Goal: Transaction & Acquisition: Book appointment/travel/reservation

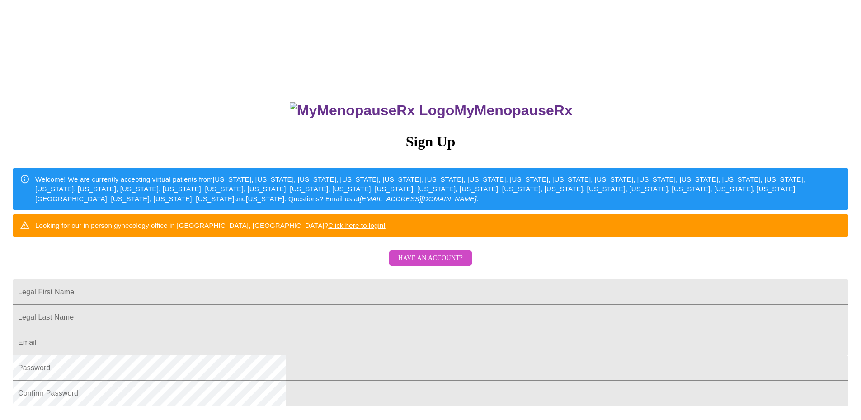
scroll to position [162, 0]
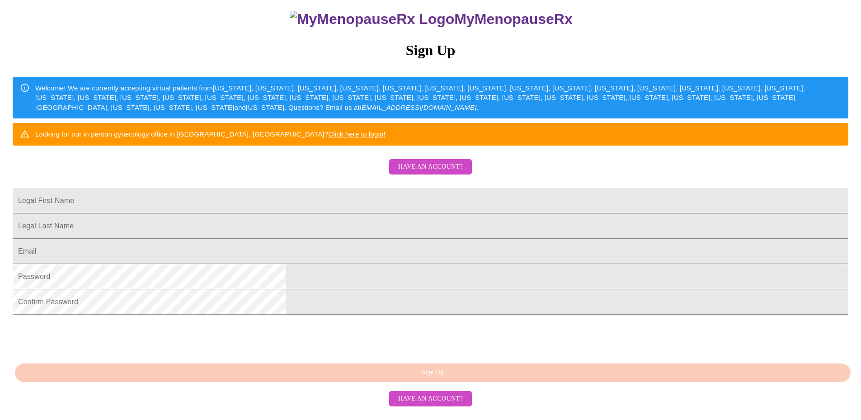
click at [382, 188] on input "Legal First Name" at bounding box center [431, 200] width 836 height 25
type input "Jennifer"
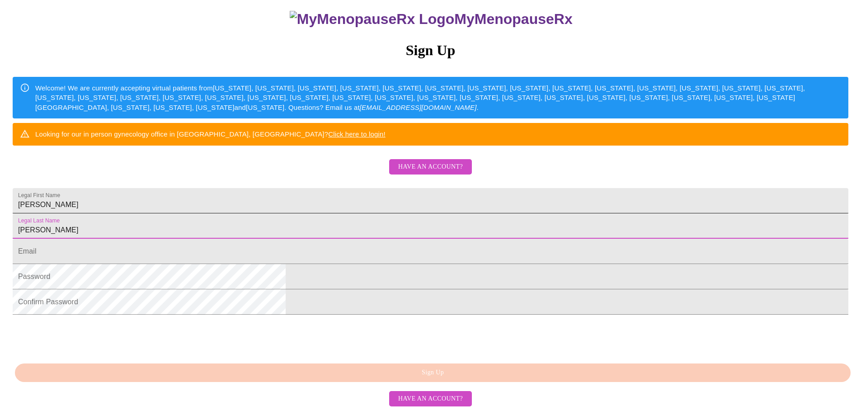
type input "Peterson"
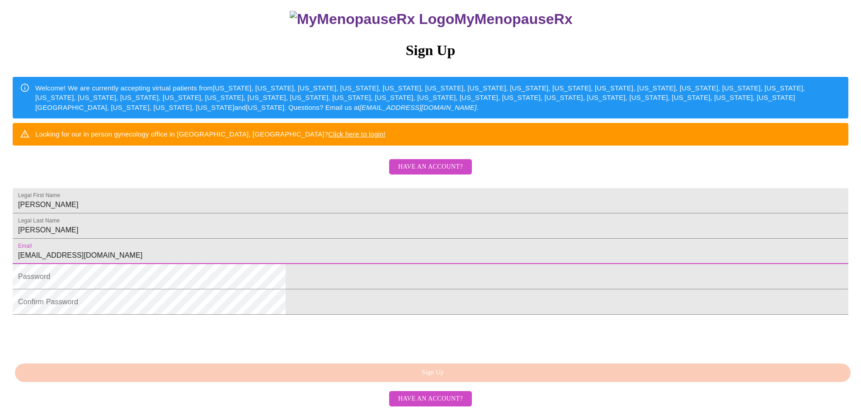
type input "jenipeterson33@gmail.com"
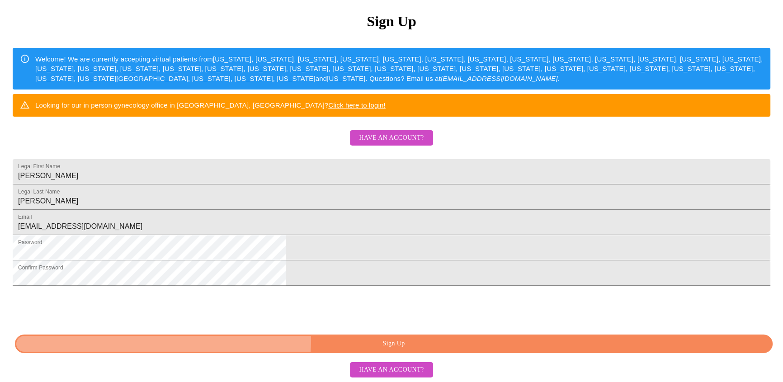
click at [406, 349] on span "Sign Up" at bounding box center [393, 343] width 737 height 11
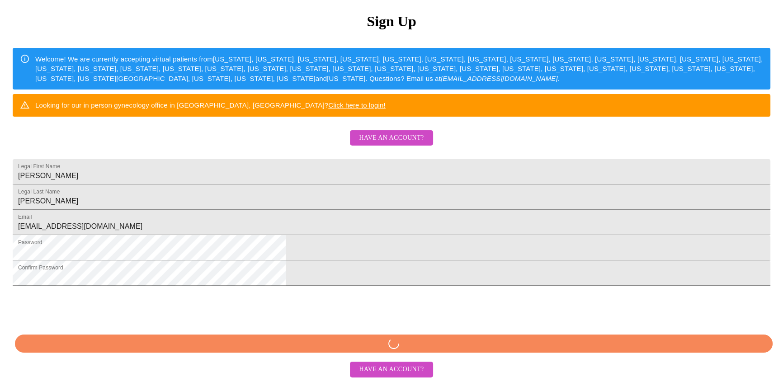
scroll to position [156, 0]
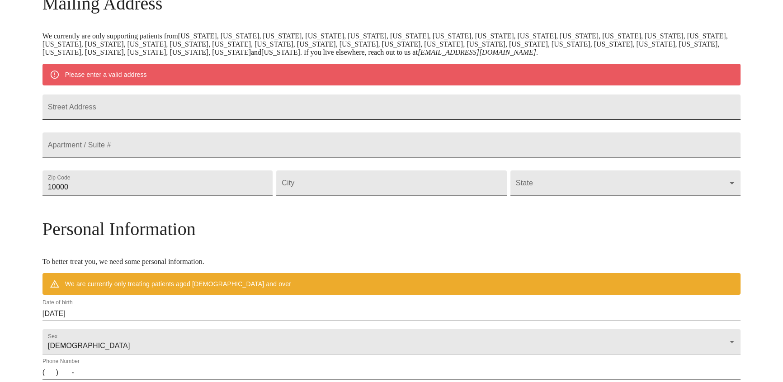
click at [370, 114] on input "Street Address" at bounding box center [392, 106] width 698 height 25
type input "1204 Highland Circle"
type input "67401"
click at [382, 196] on input "Street Address" at bounding box center [391, 182] width 230 height 25
type input "Salina"
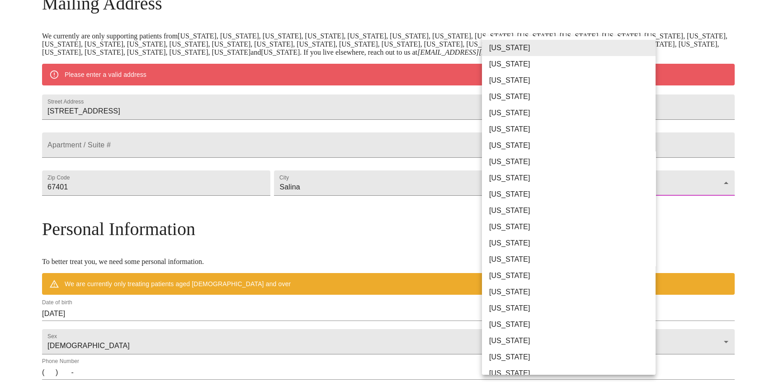
click at [572, 213] on body "MyMenopauseRx Welcome to MyMenopauseRx Since it's your first time here, you'll …" at bounding box center [392, 199] width 776 height 705
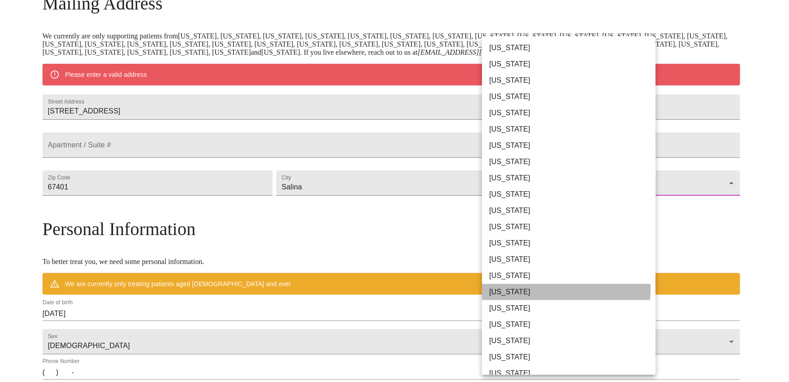
click at [560, 289] on li "Kansas" at bounding box center [572, 292] width 180 height 16
type input "Kansas"
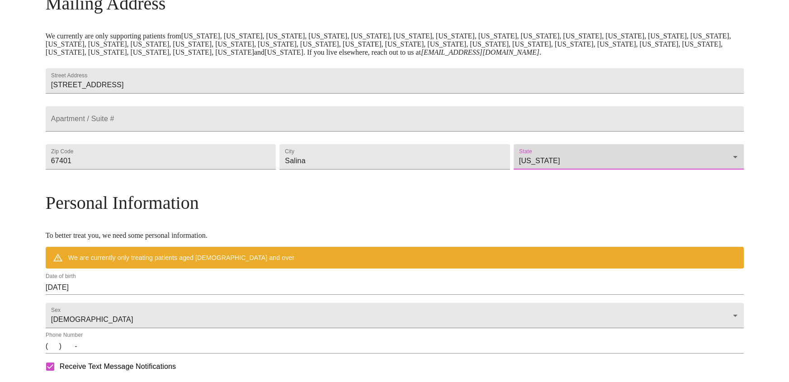
scroll to position [329, 0]
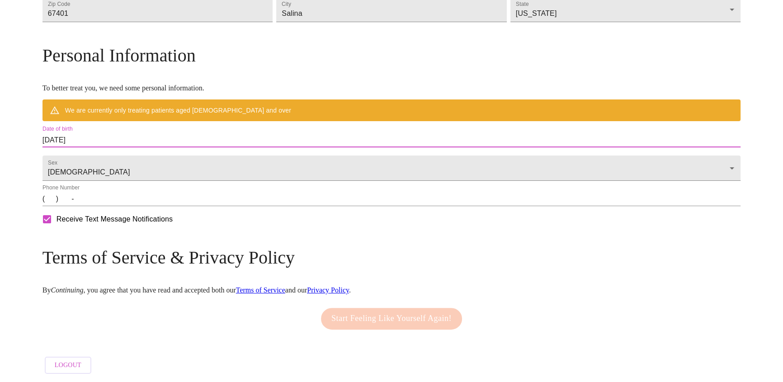
drag, startPoint x: 128, startPoint y: 132, endPoint x: 178, endPoint y: 136, distance: 49.9
click at [178, 136] on input "10/06/2025" at bounding box center [392, 140] width 698 height 14
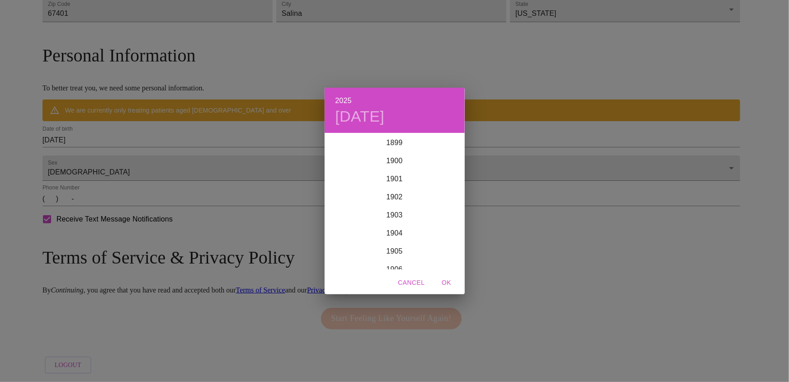
scroll to position [2224, 0]
click at [347, 99] on h6 "2025" at bounding box center [343, 100] width 16 height 13
click at [395, 241] on div "1973" at bounding box center [395, 245] width 140 height 18
click at [390, 146] on div "Feb" at bounding box center [394, 151] width 47 height 34
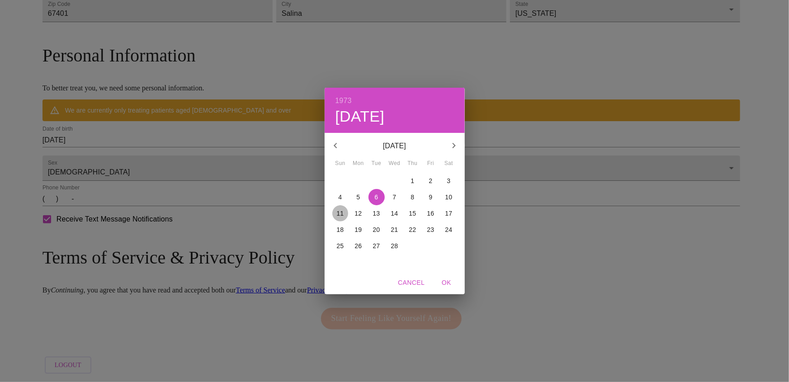
click at [342, 213] on p "11" at bounding box center [340, 213] width 7 height 9
click at [446, 283] on span "OK" at bounding box center [447, 282] width 22 height 11
type input "02/11/1973"
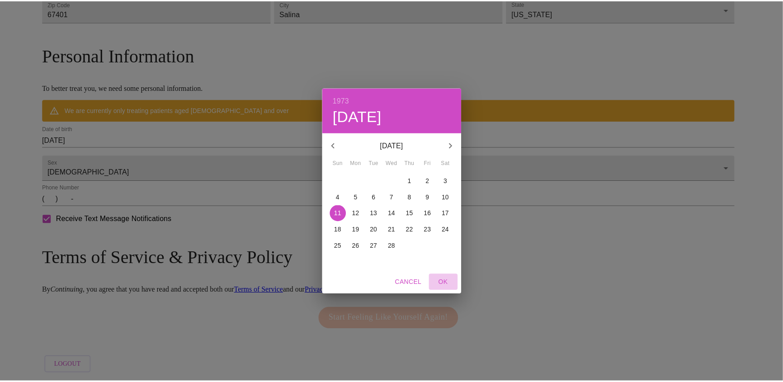
scroll to position [303, 0]
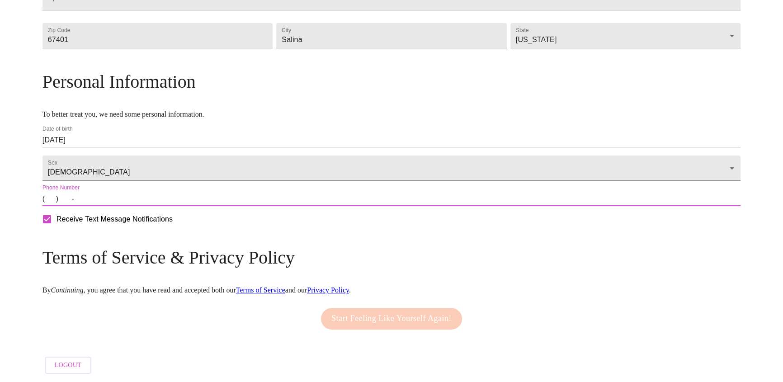
click at [142, 201] on input "(   )    -" at bounding box center [392, 199] width 698 height 14
click at [135, 200] on input "(   )    -" at bounding box center [392, 199] width 698 height 14
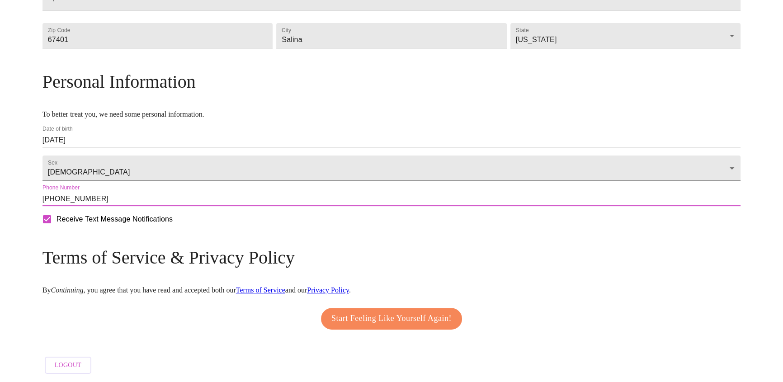
type input "(785) 819-4344"
click at [382, 316] on span "Start Feeling Like Yourself Again!" at bounding box center [391, 319] width 120 height 14
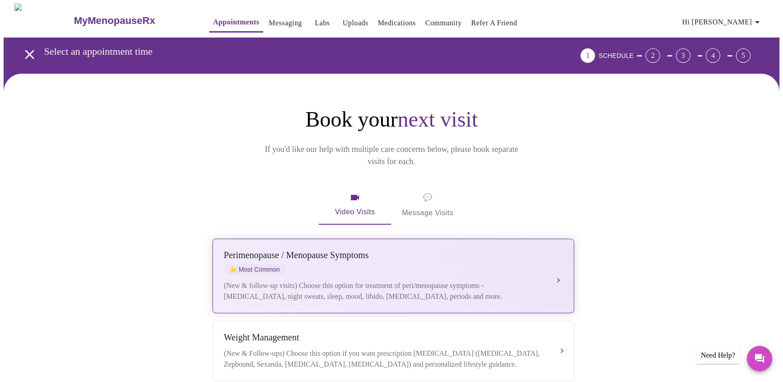
click at [515, 280] on div "(New & follow-up visits) Choose this option for treatment of peri/menopause sym…" at bounding box center [384, 291] width 321 height 22
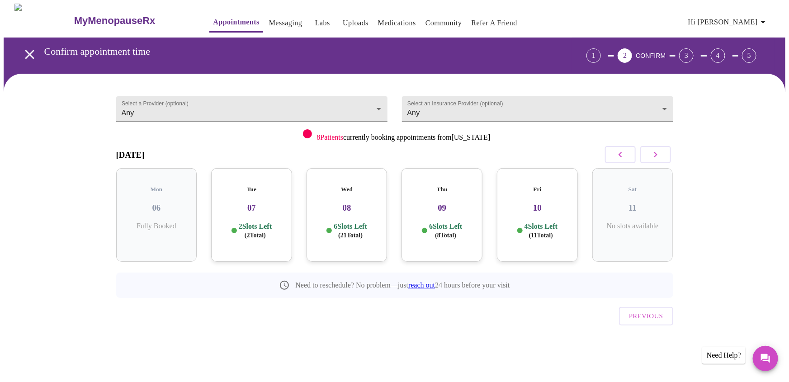
click at [459, 227] on p "6 Slots Left ( 8 Total)" at bounding box center [445, 231] width 33 height 18
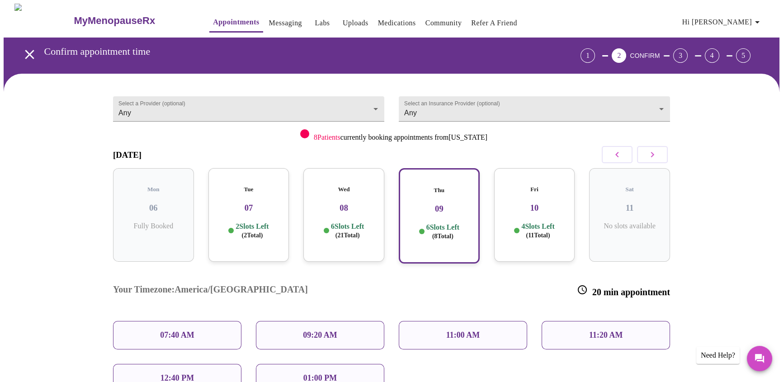
scroll to position [92, 0]
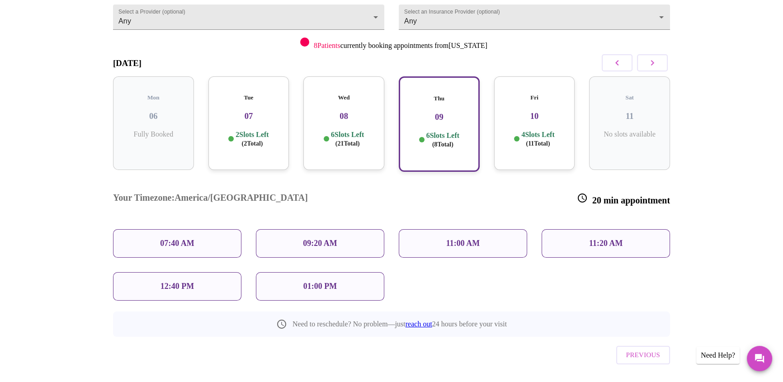
click at [297, 272] on div "01:00 PM" at bounding box center [320, 286] width 128 height 28
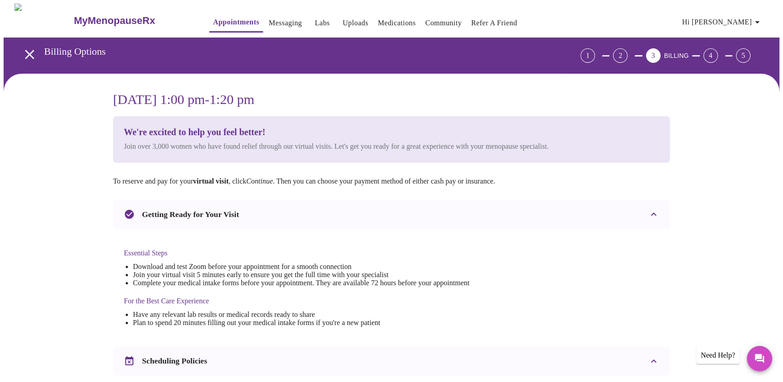
scroll to position [205, 0]
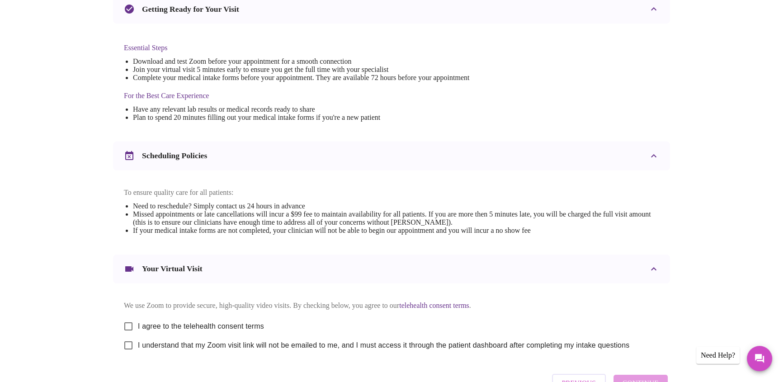
click at [154, 326] on span "I agree to the telehealth consent terms" at bounding box center [201, 326] width 126 height 11
click at [138, 326] on input "I agree to the telehealth consent terms" at bounding box center [128, 326] width 19 height 19
checkbox input "true"
click at [156, 351] on span "I understand that my Zoom visit link will not be emailed to me, and I must acce…" at bounding box center [383, 345] width 491 height 11
click at [138, 354] on input "I understand that my Zoom visit link will not be emailed to me, and I must acce…" at bounding box center [128, 345] width 19 height 19
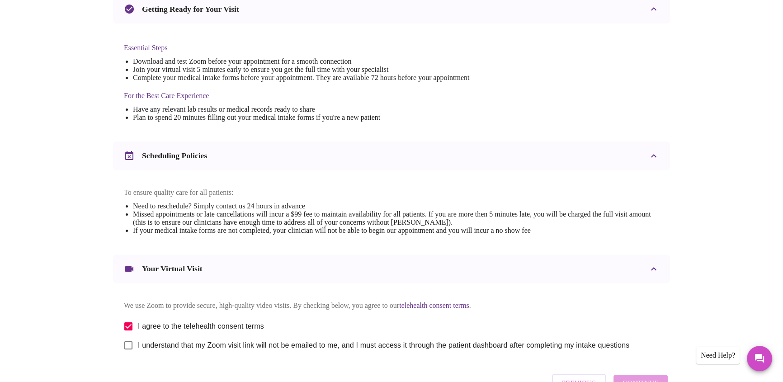
checkbox input "true"
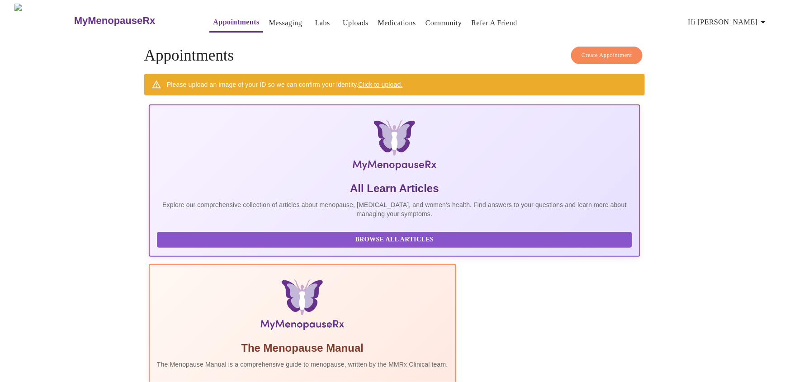
click at [592, 50] on span "Create Appointment" at bounding box center [606, 55] width 51 height 10
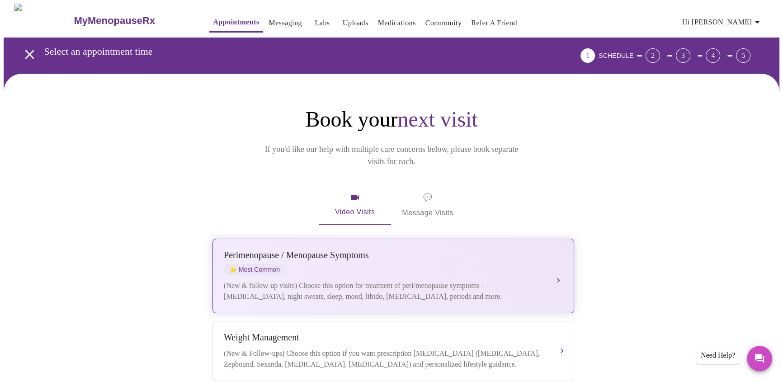
click at [472, 280] on div "(New & follow-up visits) Choose this option for treatment of peri/menopause sym…" at bounding box center [384, 291] width 321 height 22
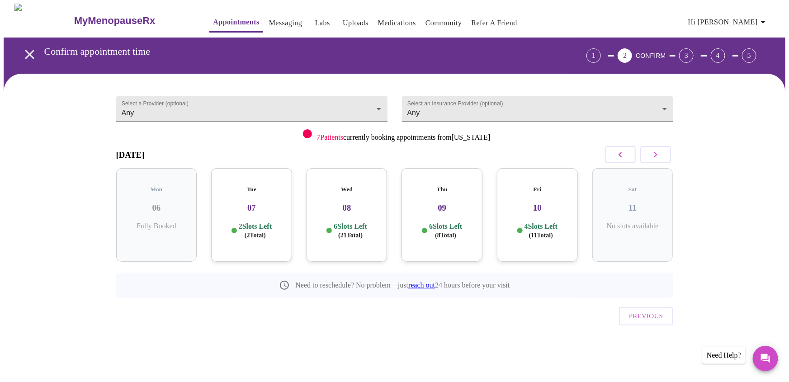
click at [425, 222] on div "6 Slots Left ( 8 Total)" at bounding box center [442, 231] width 66 height 18
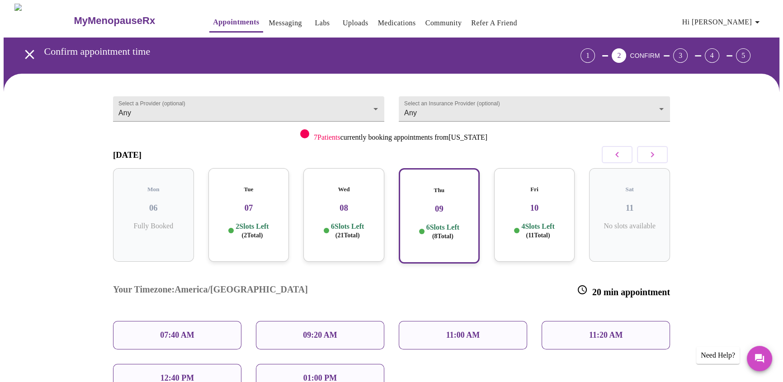
click at [355, 364] on div "01:00 PM" at bounding box center [320, 378] width 128 height 28
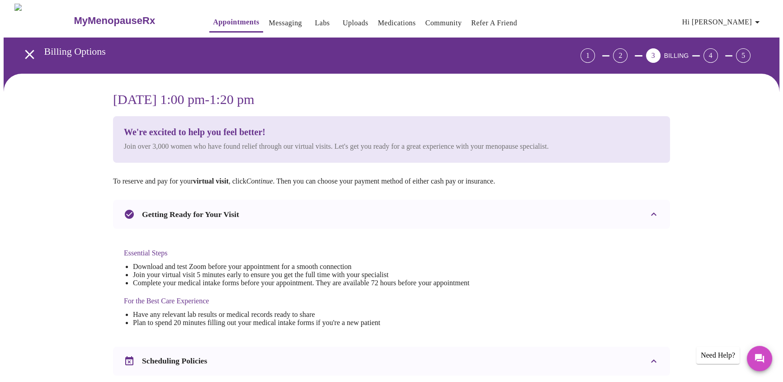
scroll to position [205, 0]
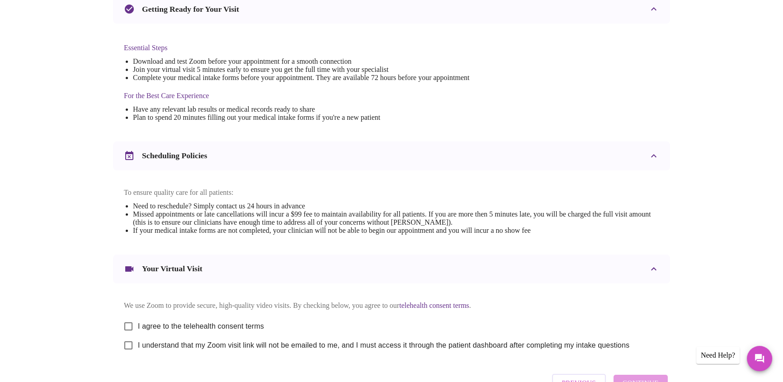
click at [130, 334] on input "I agree to the telehealth consent terms" at bounding box center [128, 326] width 19 height 19
checkbox input "true"
click at [128, 355] on input "I understand that my Zoom visit link will not be emailed to me, and I must acce…" at bounding box center [128, 345] width 19 height 19
checkbox input "true"
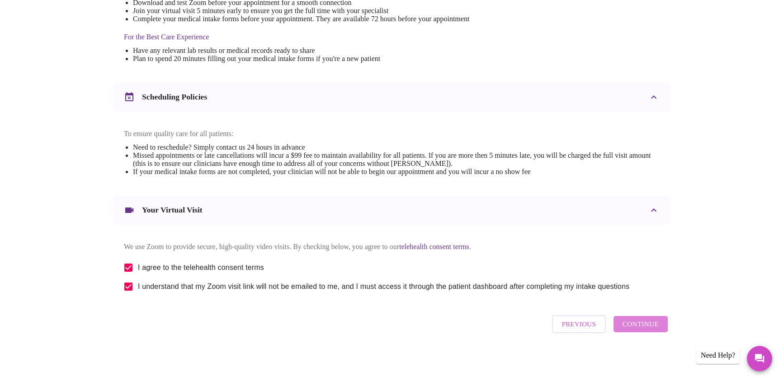
click at [653, 330] on span "Continue" at bounding box center [641, 324] width 36 height 12
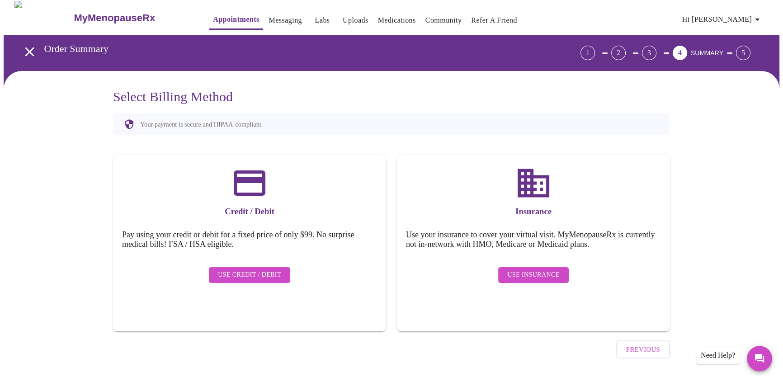
click at [246, 269] on span "Use Credit / Debit" at bounding box center [249, 274] width 63 height 11
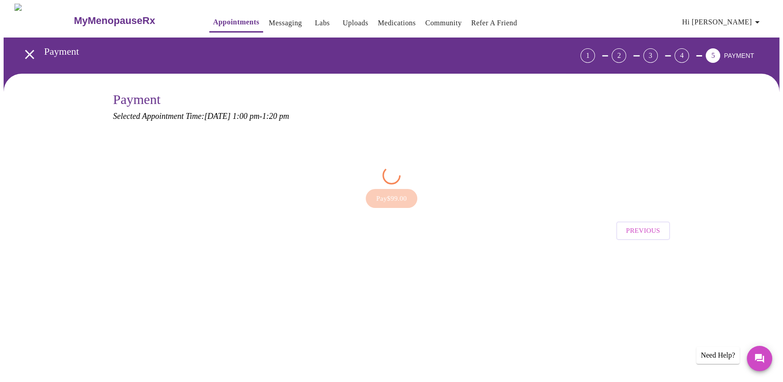
scroll to position [0, 0]
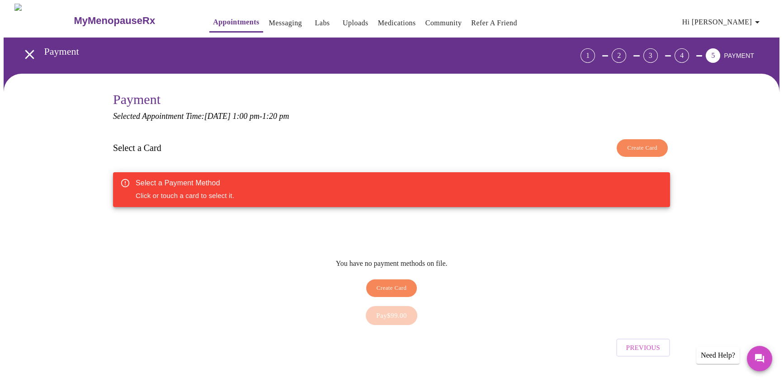
click at [374, 283] on button "Create Card" at bounding box center [391, 288] width 51 height 18
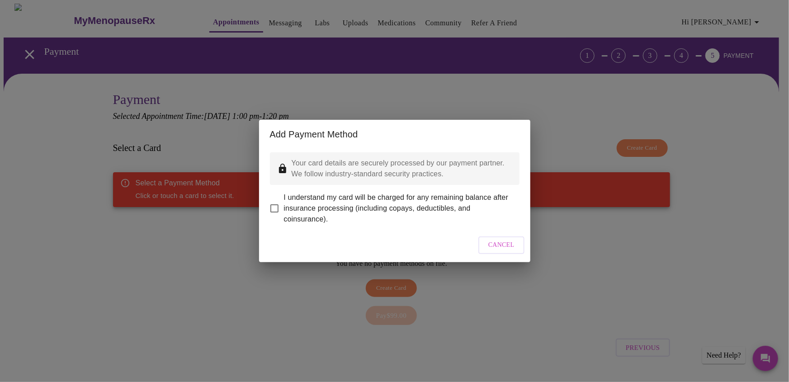
click at [310, 207] on span "I understand my card will be charged for any remaining balance after insurance …" at bounding box center [398, 208] width 228 height 33
click at [284, 207] on input "I understand my card will be charged for any remaining balance after insurance …" at bounding box center [274, 208] width 19 height 19
checkbox input "true"
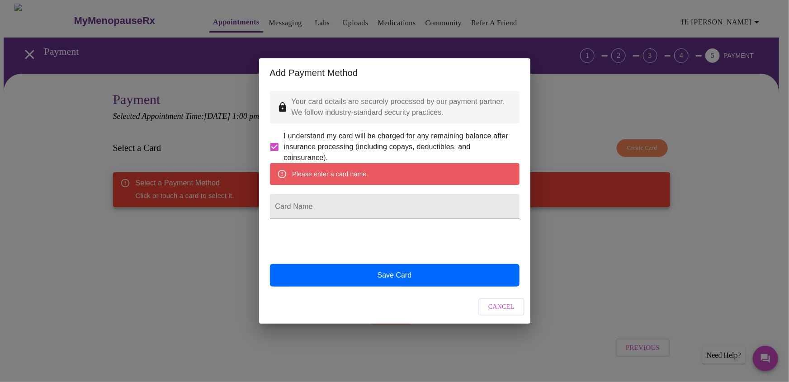
click at [358, 208] on input "Card Name" at bounding box center [395, 206] width 250 height 25
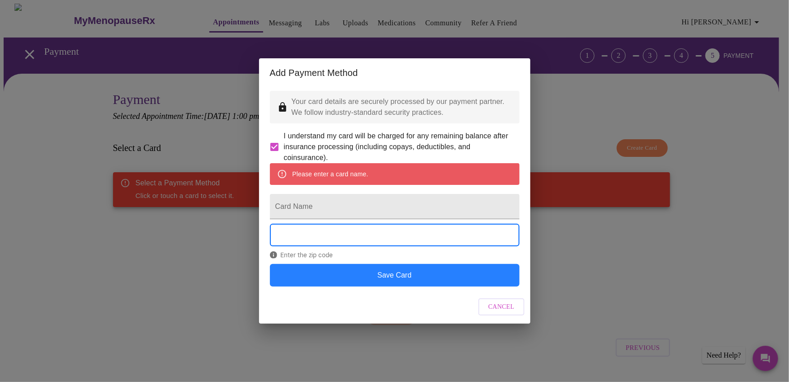
click at [357, 285] on button "Save Card" at bounding box center [395, 275] width 250 height 23
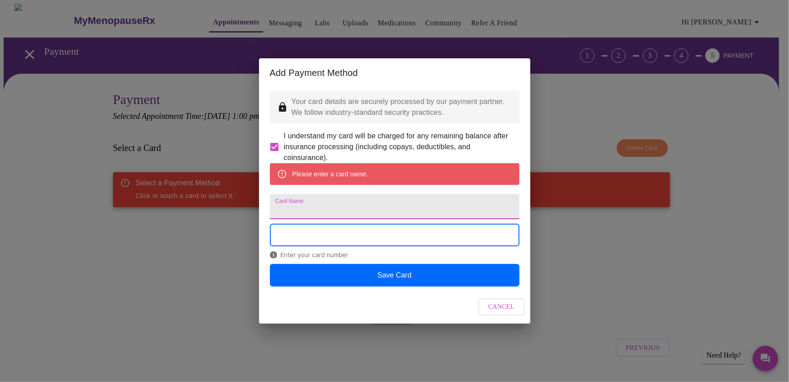
click at [334, 214] on input "Card Name" at bounding box center [395, 206] width 250 height 25
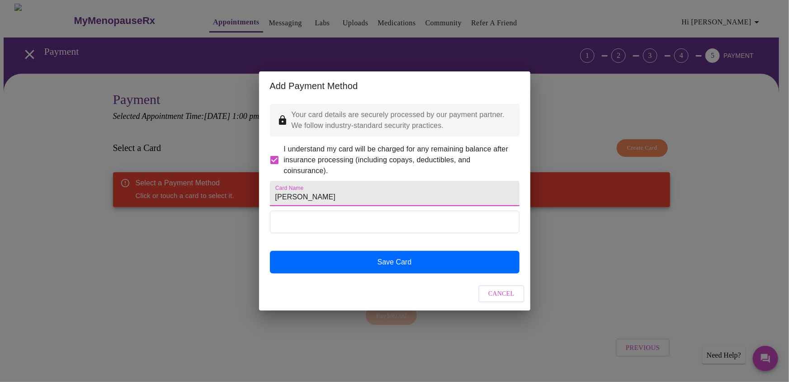
type input "Jeni Peterson"
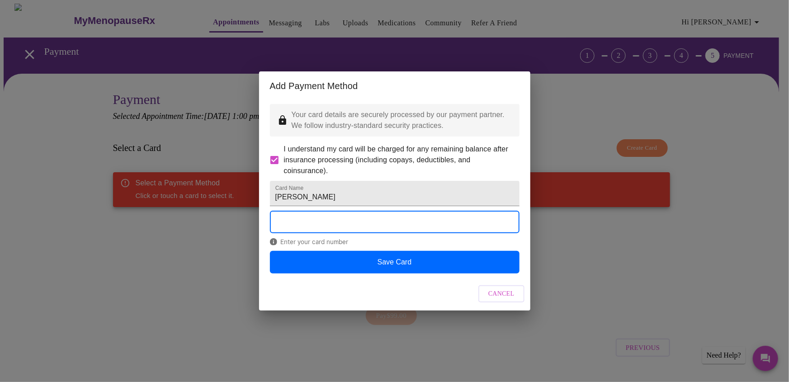
click at [200, 239] on div "Add Payment Method Your card details are securely processed by our payment part…" at bounding box center [394, 191] width 789 height 382
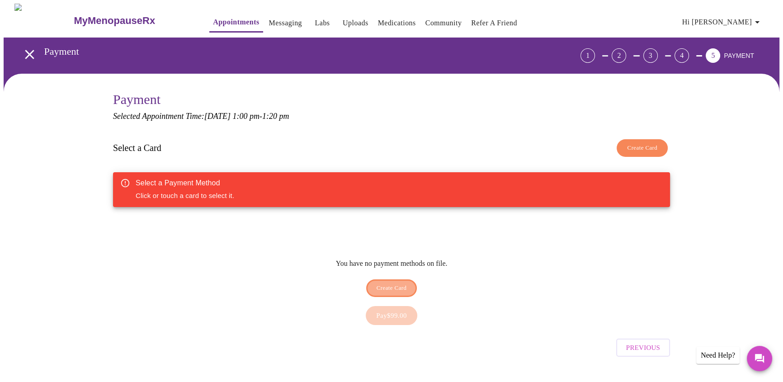
click at [398, 283] on span "Create Card" at bounding box center [392, 288] width 30 height 10
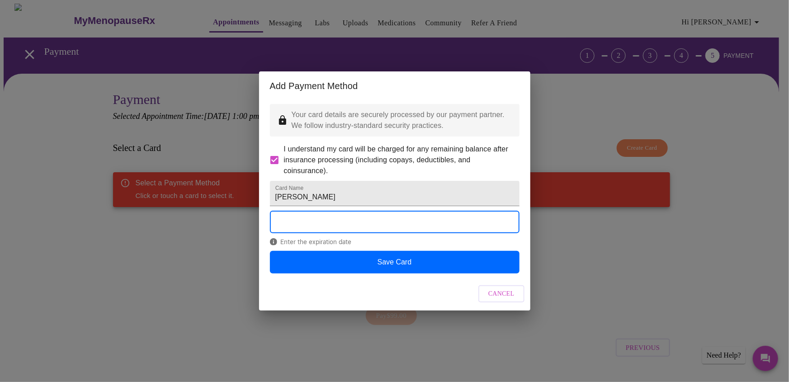
click at [507, 300] on span "Cancel" at bounding box center [501, 293] width 26 height 11
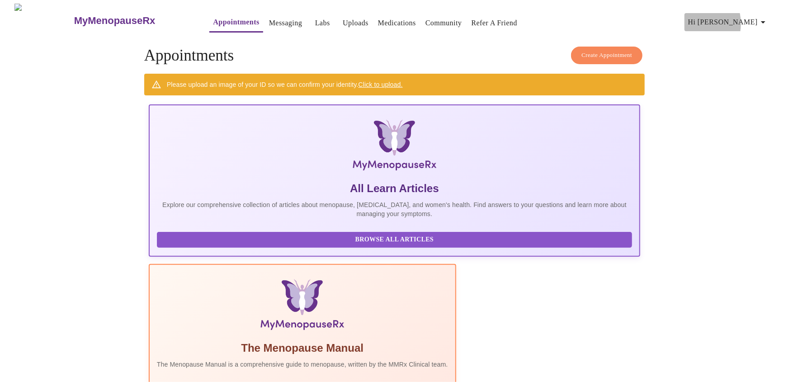
click at [728, 20] on span "Hi [PERSON_NAME]" at bounding box center [728, 22] width 80 height 13
click at [387, 343] on div at bounding box center [394, 191] width 789 height 382
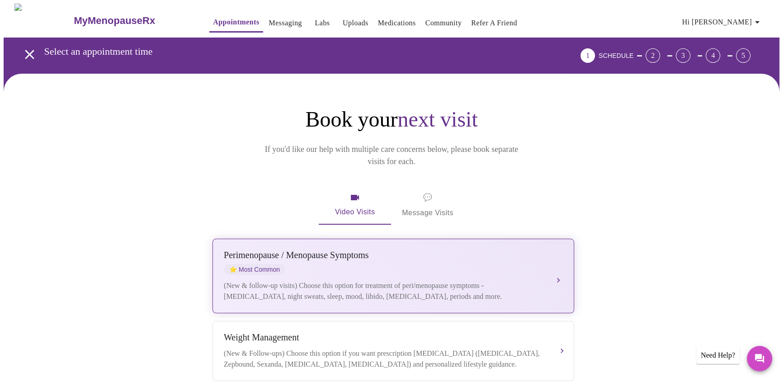
click at [416, 280] on div "(New & follow-up visits) Choose this option for treatment of peri/menopause sym…" at bounding box center [384, 291] width 321 height 22
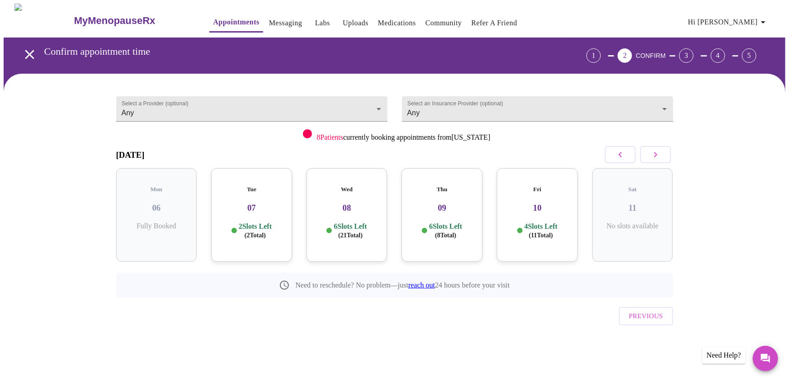
click at [531, 212] on div "Fri 10 4 Slots Left ( 11 Total)" at bounding box center [537, 215] width 81 height 94
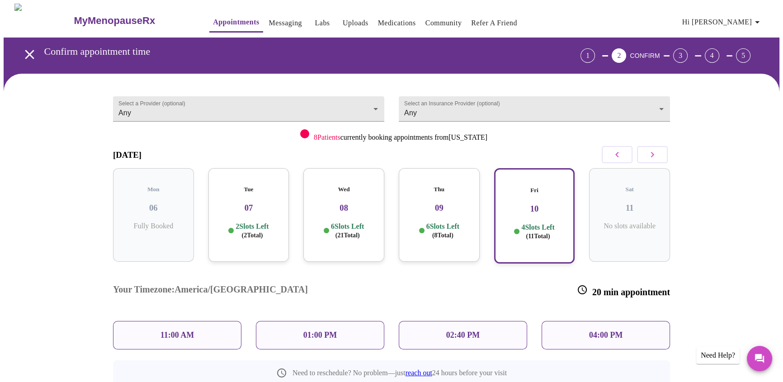
click at [450, 222] on p "6 Slots Left ( 8 Total)" at bounding box center [442, 231] width 33 height 18
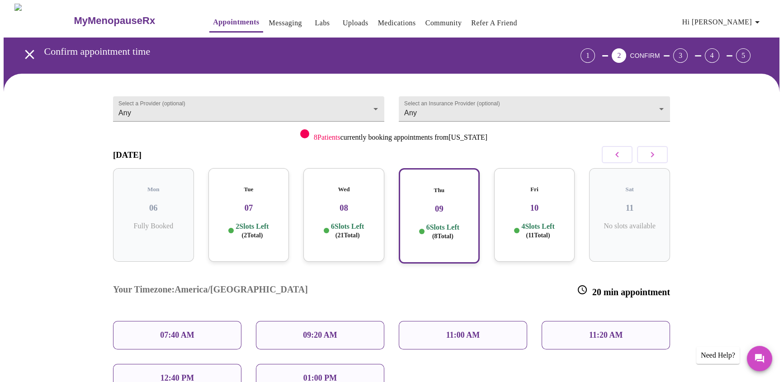
scroll to position [92, 0]
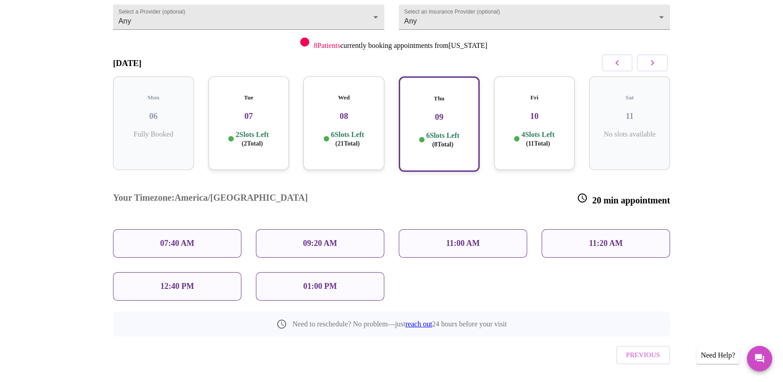
click at [359, 272] on div "01:00 PM" at bounding box center [320, 286] width 128 height 28
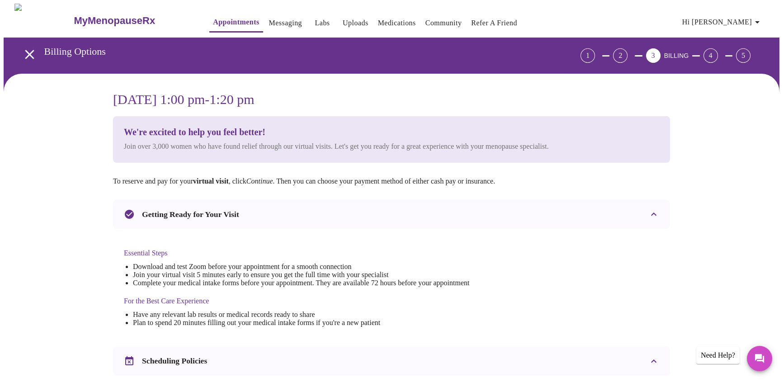
scroll to position [205, 0]
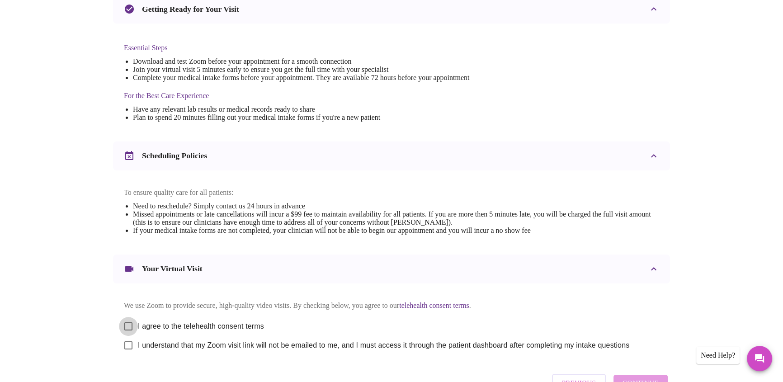
click at [129, 332] on input "I agree to the telehealth consent terms" at bounding box center [128, 326] width 19 height 19
checkbox input "true"
click at [131, 355] on input "I understand that my Zoom visit link will not be emailed to me, and I must acce…" at bounding box center [128, 345] width 19 height 19
checkbox input "true"
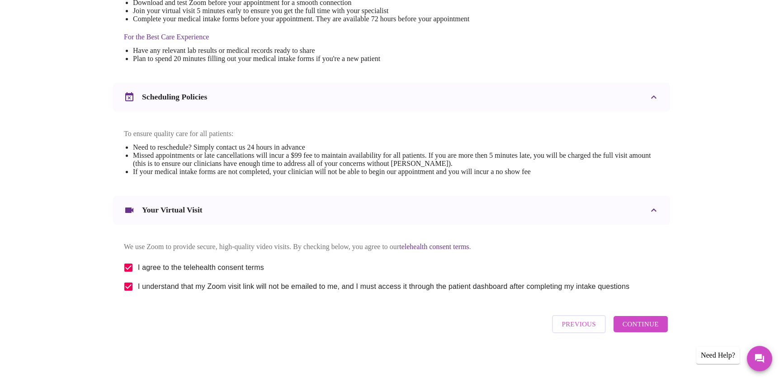
click at [641, 325] on span "Continue" at bounding box center [641, 324] width 36 height 12
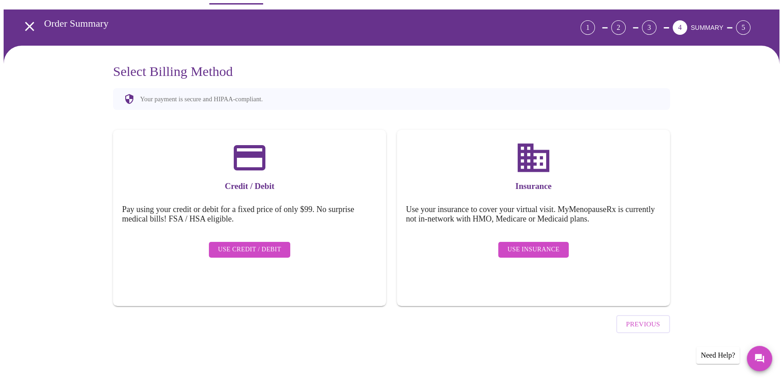
scroll to position [3, 0]
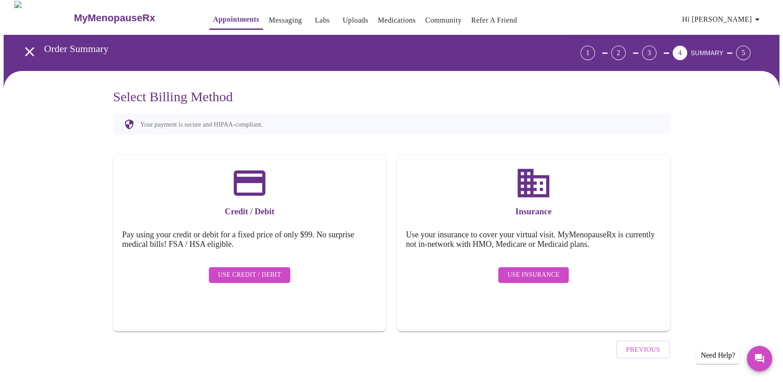
click at [271, 269] on span "Use Credit / Debit" at bounding box center [249, 274] width 63 height 11
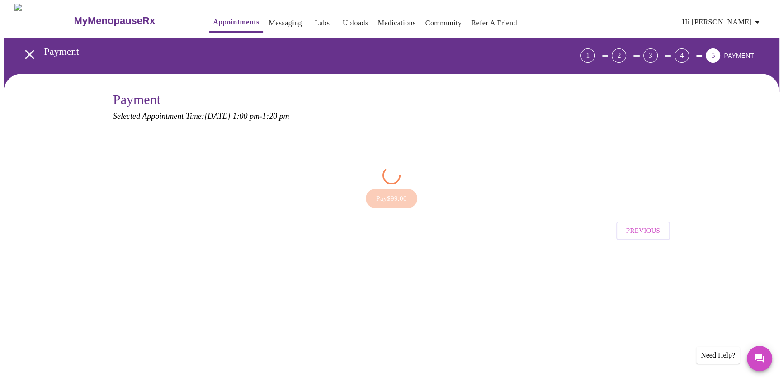
scroll to position [0, 0]
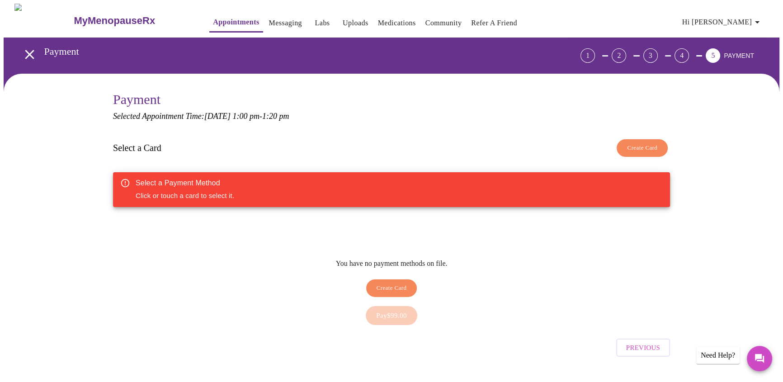
click at [389, 283] on span "Create Card" at bounding box center [392, 288] width 30 height 10
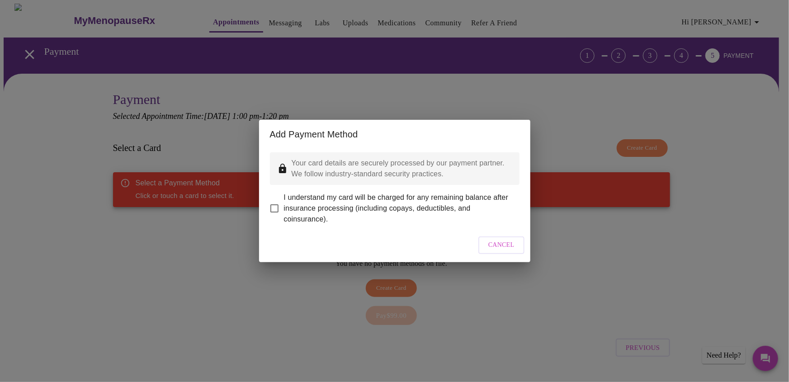
click at [274, 206] on input "I understand my card will be charged for any remaining balance after insurance …" at bounding box center [274, 208] width 19 height 19
checkbox input "true"
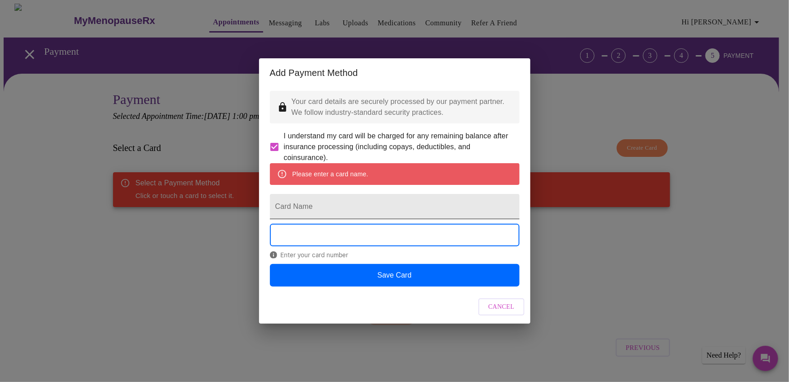
click at [354, 212] on input "Card Name" at bounding box center [395, 206] width 250 height 25
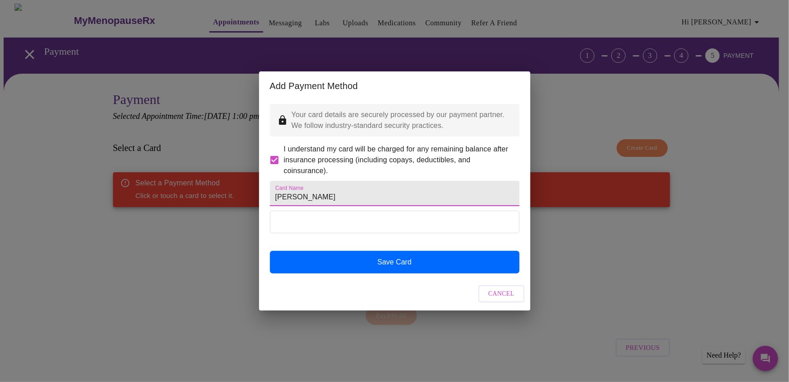
type input "Jeni Peterson"
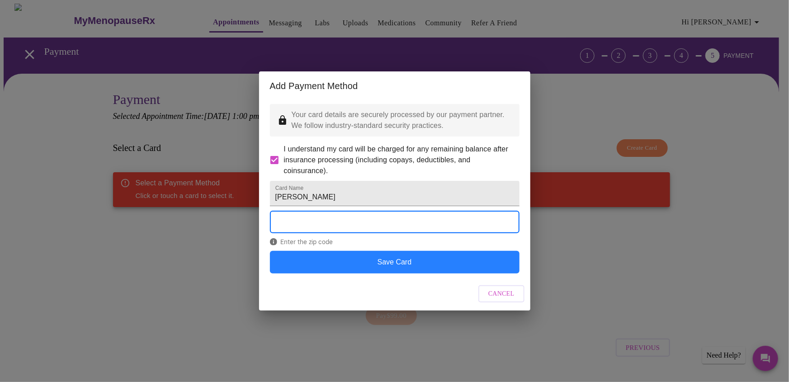
click at [373, 272] on button "Save Card" at bounding box center [395, 262] width 250 height 23
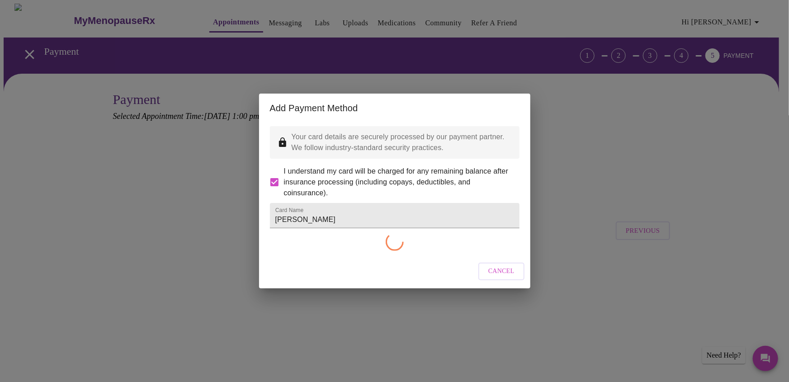
checkbox input "false"
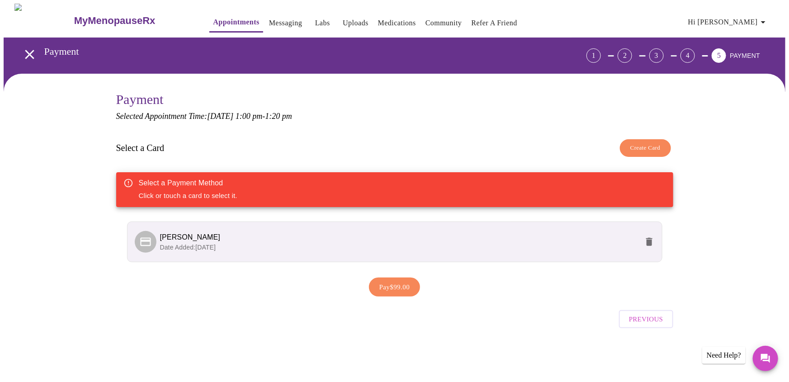
click at [385, 285] on span "Pay $99.00" at bounding box center [394, 287] width 31 height 12
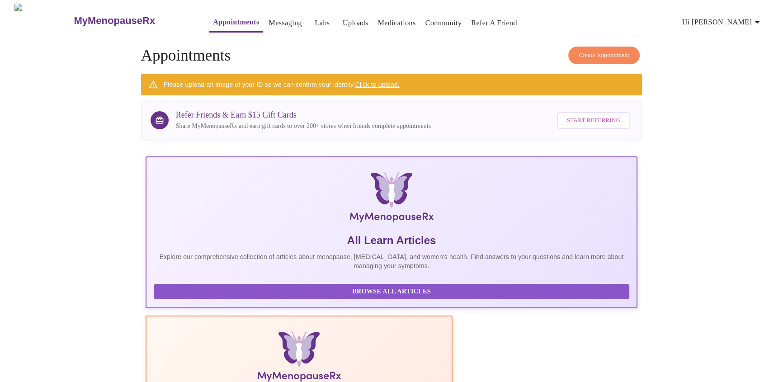
scroll to position [138, 0]
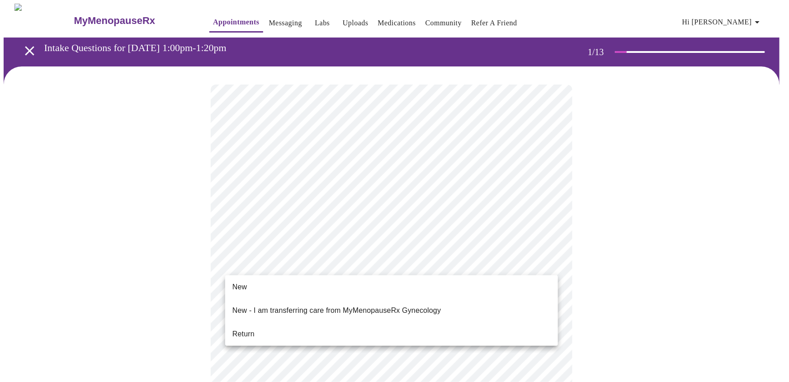
click at [313, 285] on li "New" at bounding box center [391, 287] width 333 height 16
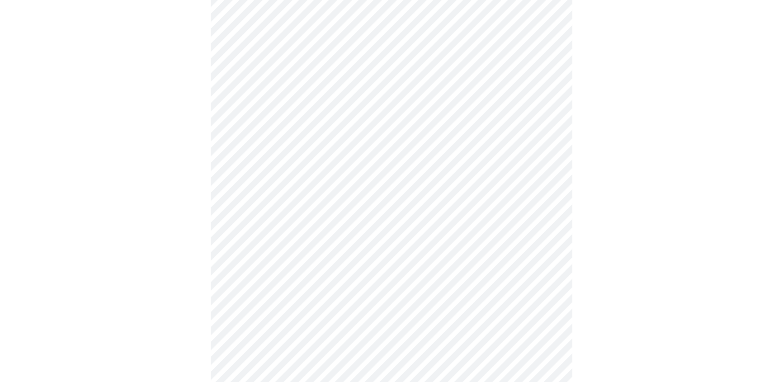
scroll to position [411, 0]
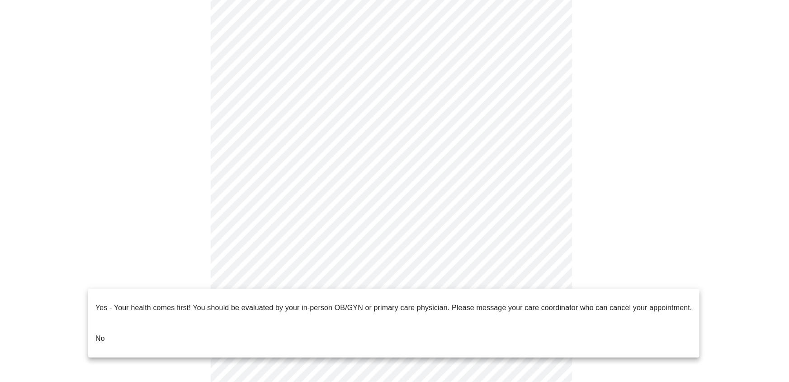
click at [99, 333] on p "No" at bounding box center [99, 338] width 9 height 11
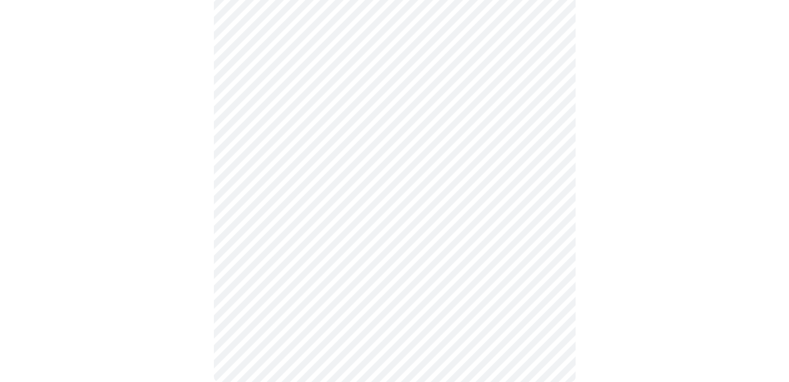
scroll to position [0, 0]
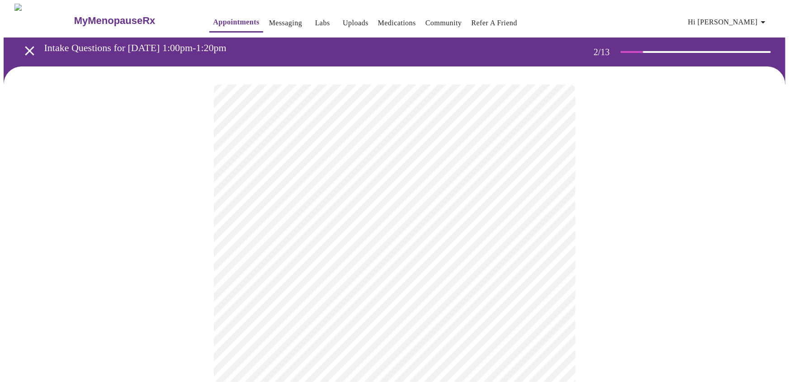
click at [529, 191] on body "MyMenopauseRx Appointments Messaging Labs Uploads Medications Community Refer a…" at bounding box center [395, 275] width 782 height 543
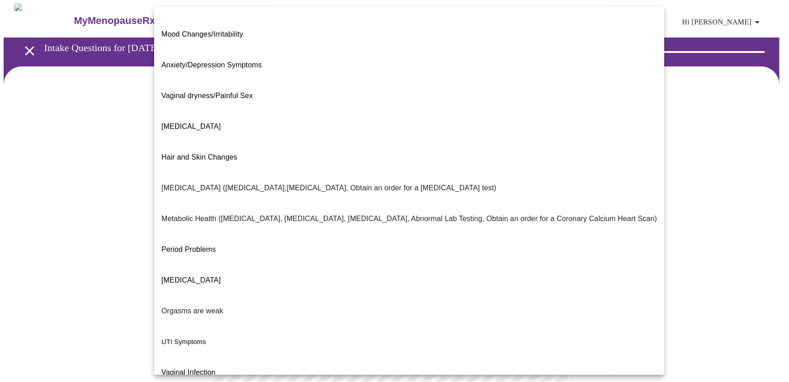
scroll to position [86, 0]
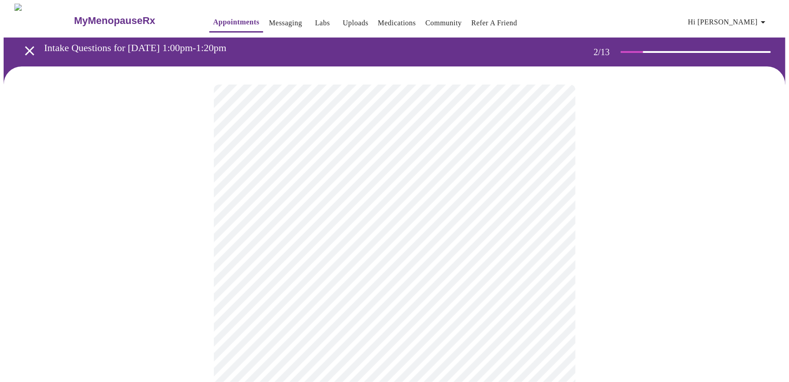
click at [467, 283] on body "MyMenopauseRx Appointments Messaging Labs Uploads Medications Community Refer a…" at bounding box center [395, 273] width 782 height 538
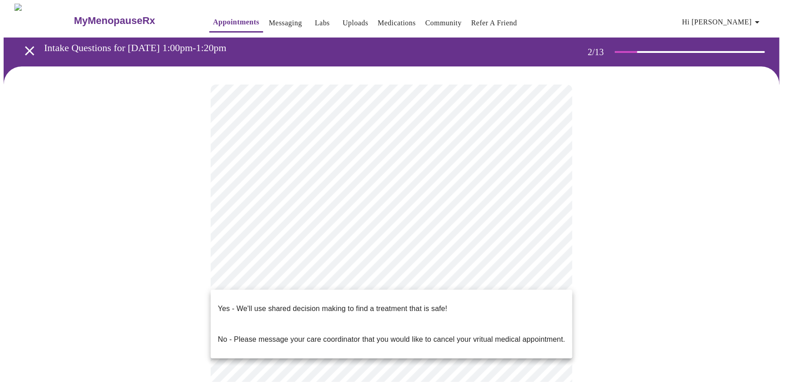
click at [462, 298] on li "Yes - We'll use shared decision making to find a treatment that is safe!" at bounding box center [392, 308] width 362 height 31
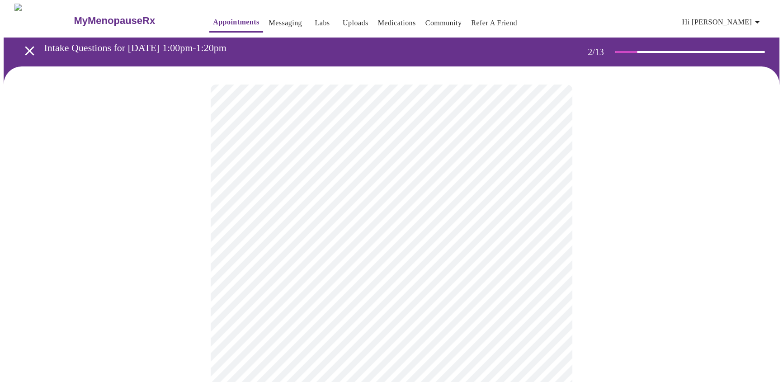
click at [508, 196] on body "MyMenopauseRx Appointments Messaging Labs Uploads Medications Community Refer a…" at bounding box center [392, 270] width 776 height 532
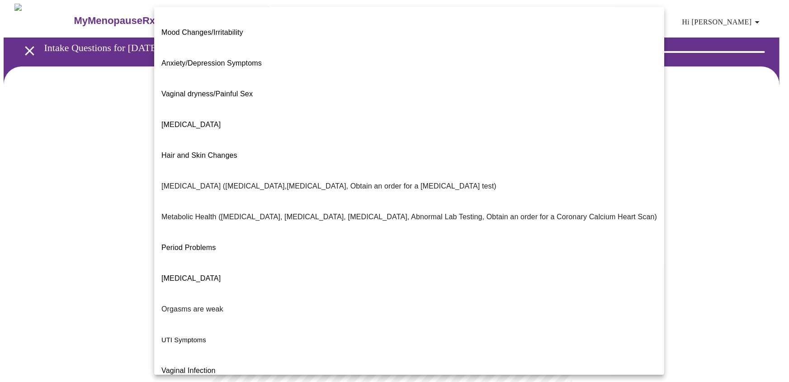
click at [682, 245] on div at bounding box center [394, 191] width 789 height 382
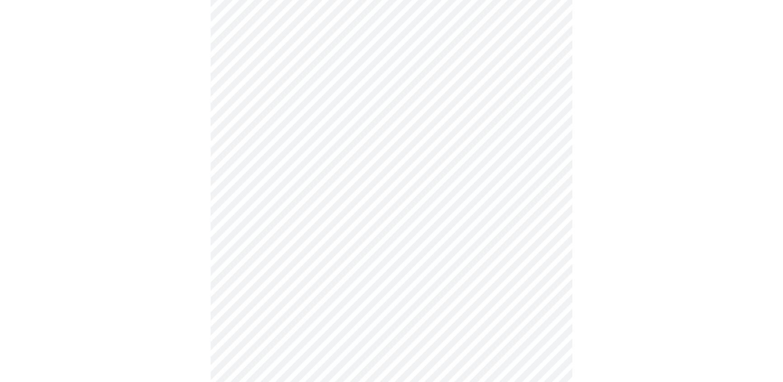
scroll to position [0, 0]
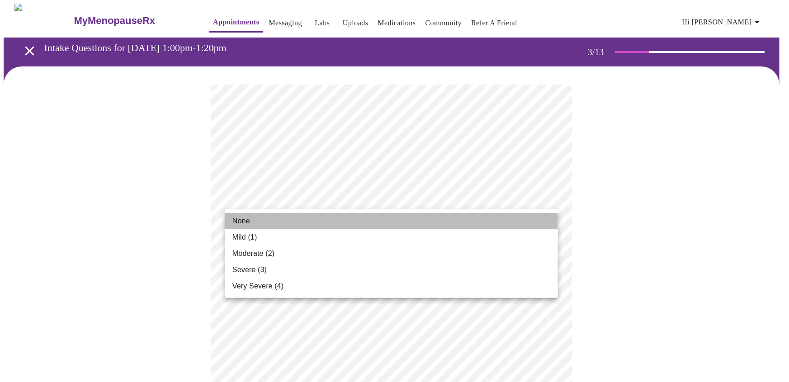
click at [351, 222] on li "None" at bounding box center [391, 221] width 333 height 16
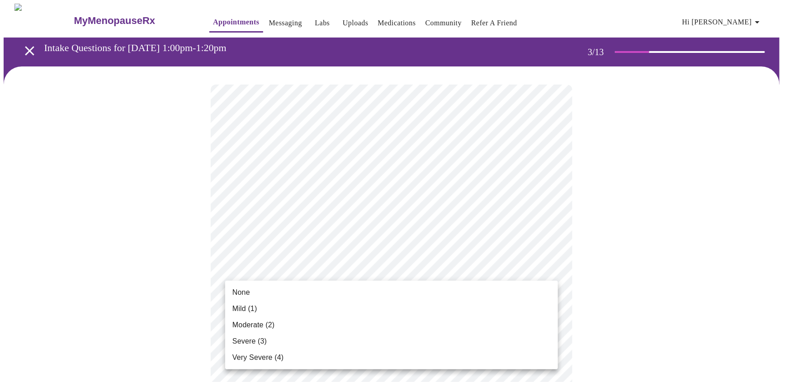
click at [331, 288] on li "None" at bounding box center [391, 292] width 333 height 16
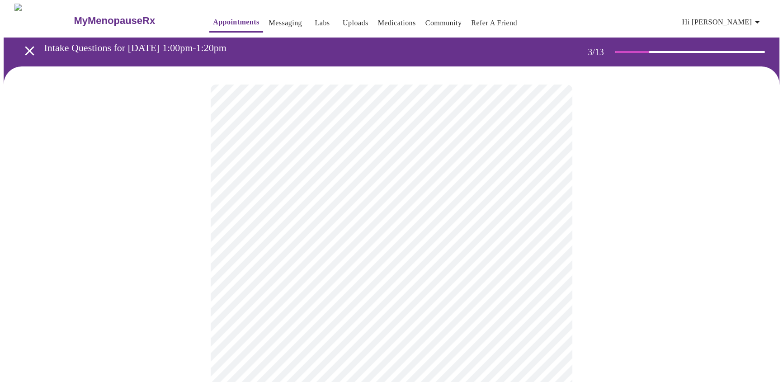
scroll to position [205, 0]
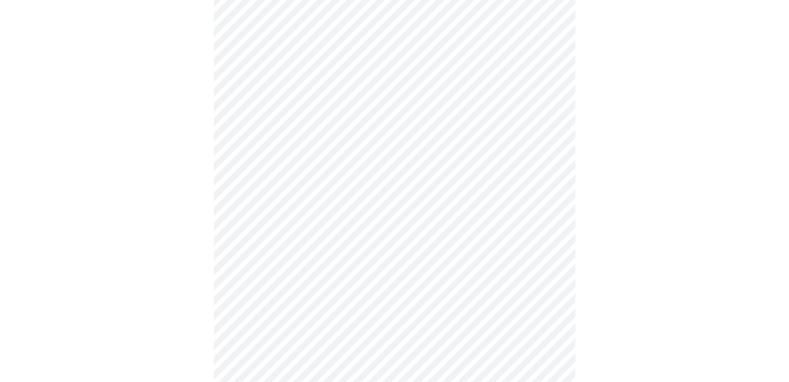
click at [453, 145] on body "MyMenopauseRx Appointments Messaging Labs Uploads Medications Community Refer a…" at bounding box center [395, 386] width 782 height 1177
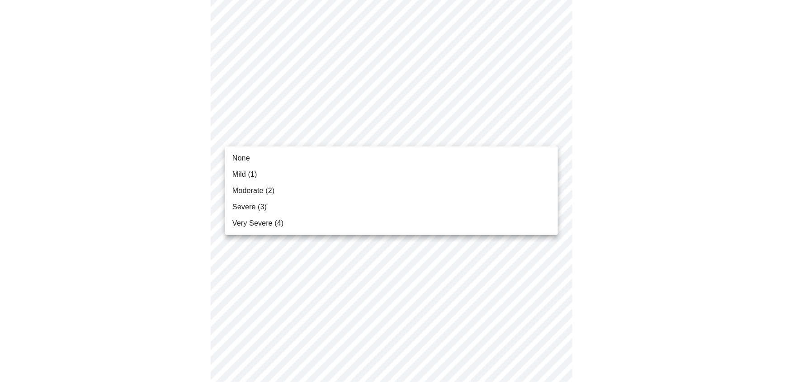
click at [348, 187] on li "Moderate (2)" at bounding box center [391, 191] width 333 height 16
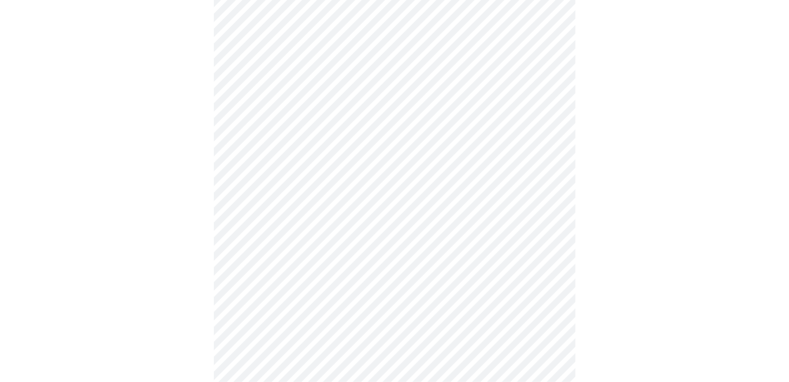
click at [507, 210] on body "MyMenopauseRx Appointments Messaging Labs Uploads Medications Community Refer a…" at bounding box center [395, 380] width 782 height 1164
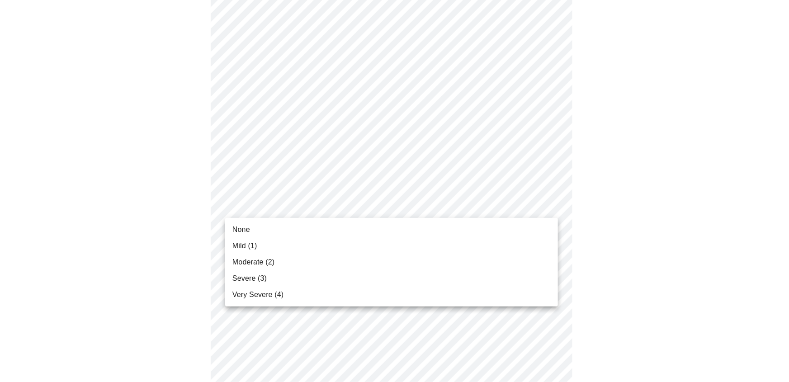
click at [422, 227] on li "None" at bounding box center [391, 230] width 333 height 16
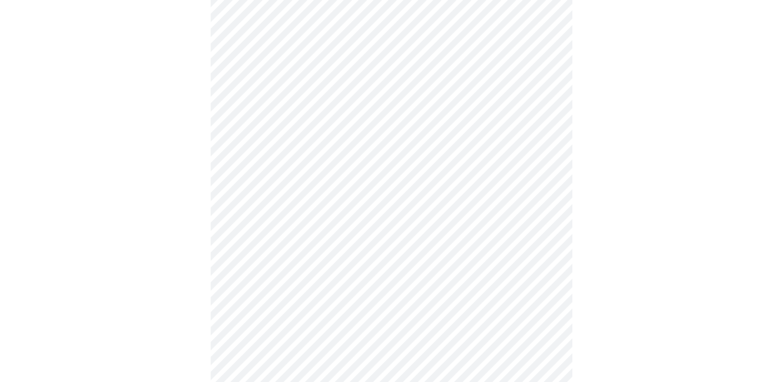
scroll to position [411, 0]
click at [465, 69] on body "MyMenopauseRx Appointments Messaging Labs Uploads Medications Community Refer a…" at bounding box center [392, 169] width 776 height 1152
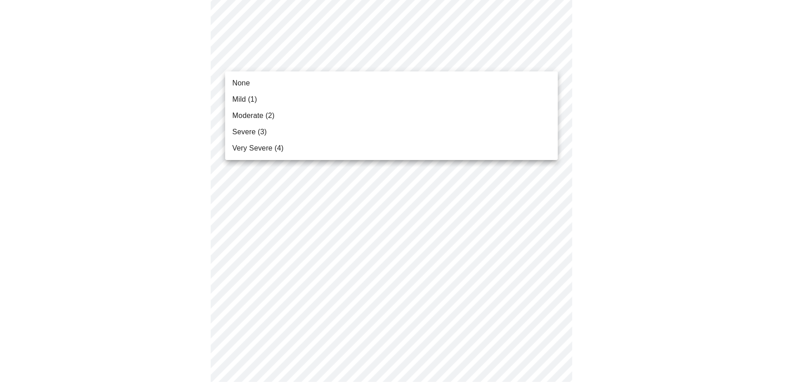
click at [373, 90] on li "None" at bounding box center [391, 83] width 333 height 16
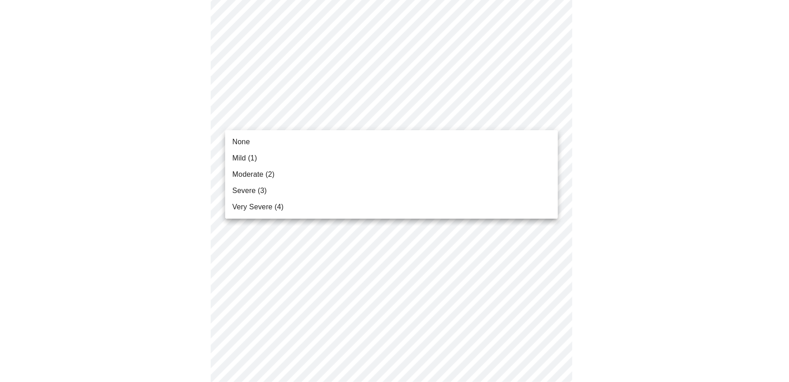
click at [464, 116] on body "MyMenopauseRx Appointments Messaging Labs Uploads Medications Community Refer a…" at bounding box center [395, 162] width 782 height 1139
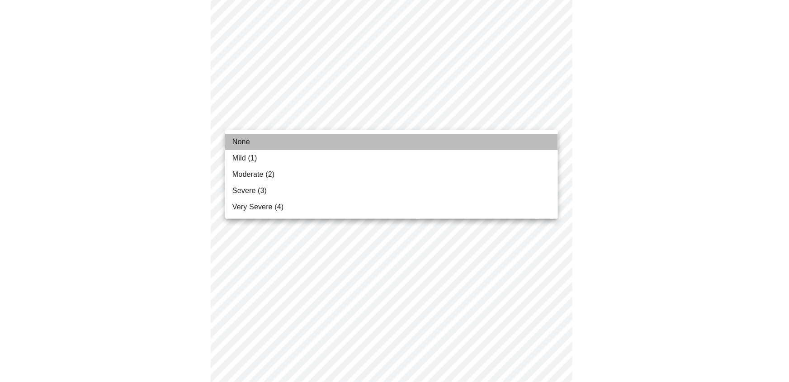
click at [420, 142] on li "None" at bounding box center [391, 142] width 333 height 16
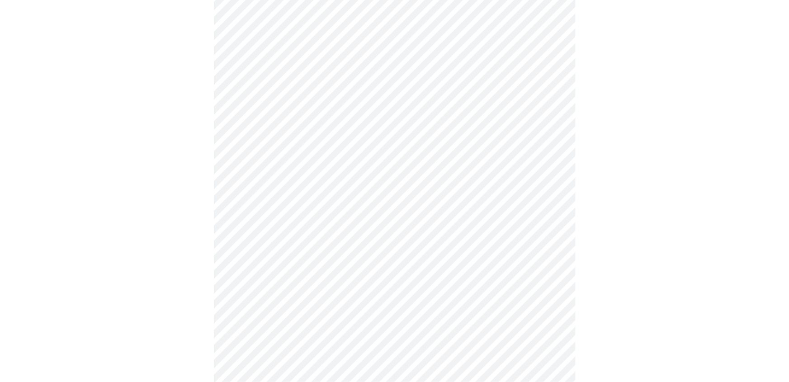
click at [501, 195] on body "MyMenopauseRx Appointments Messaging Labs Uploads Medications Community Refer a…" at bounding box center [395, 156] width 782 height 1126
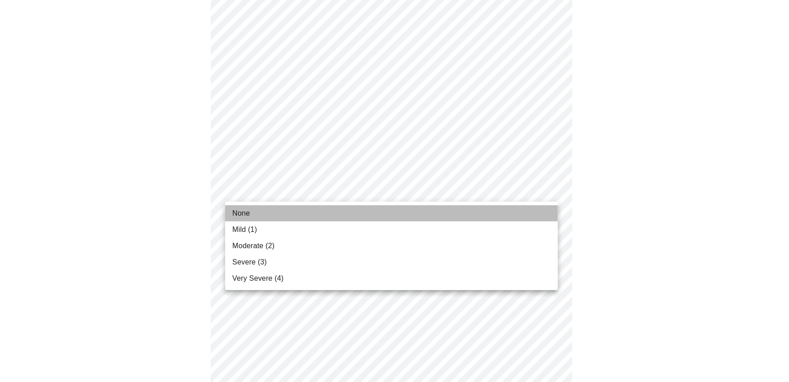
click at [432, 216] on li "None" at bounding box center [391, 213] width 333 height 16
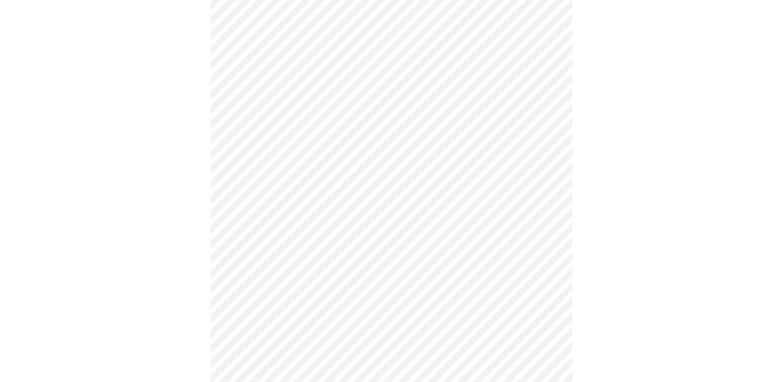
click at [494, 260] on body "MyMenopauseRx Appointments Messaging Labs Uploads Medications Community Refer a…" at bounding box center [392, 150] width 776 height 1114
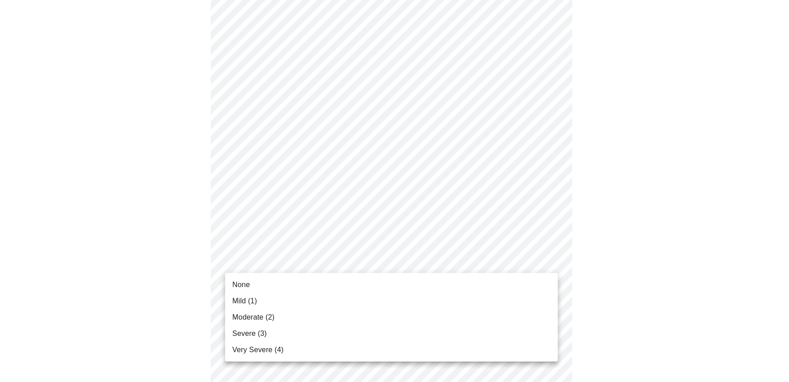
click at [452, 293] on li "Mild (1)" at bounding box center [391, 301] width 333 height 16
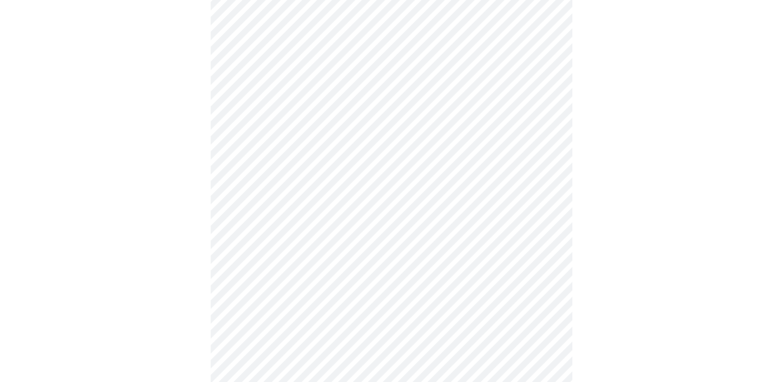
scroll to position [616, 0]
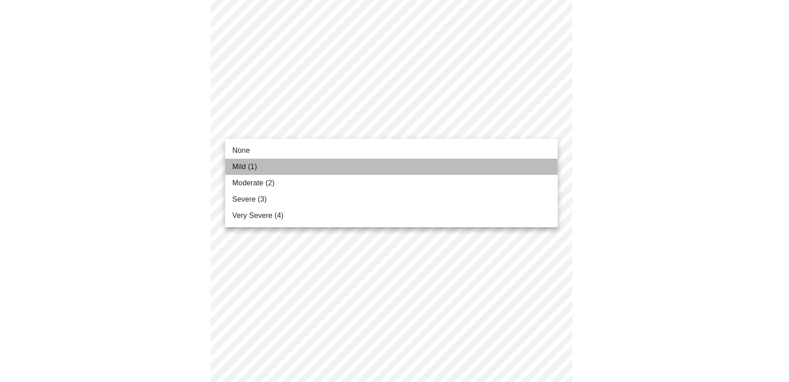
click at [439, 159] on li "Mild (1)" at bounding box center [391, 167] width 333 height 16
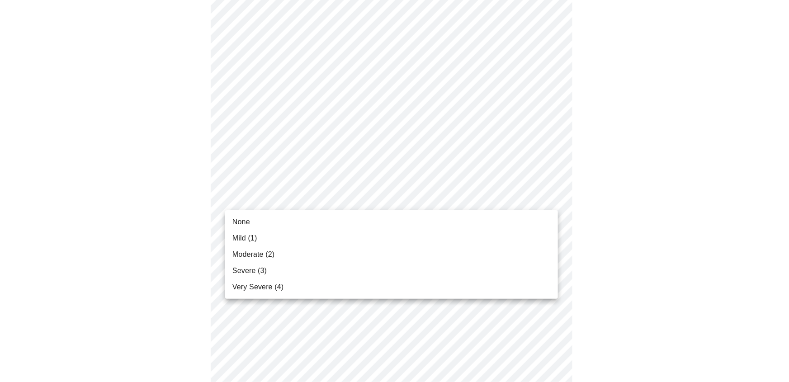
click at [455, 225] on li "None" at bounding box center [391, 222] width 333 height 16
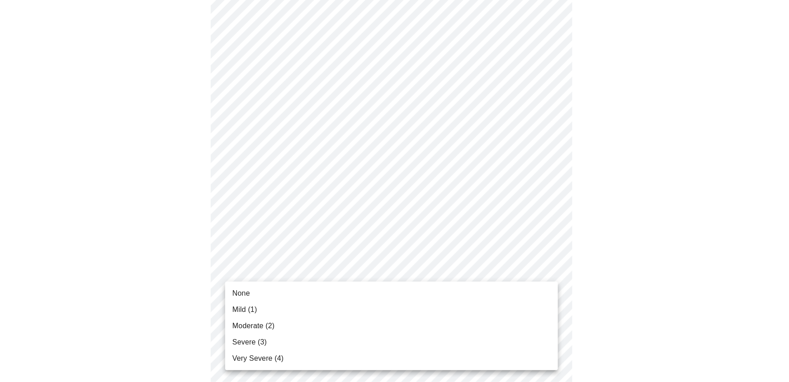
click at [394, 330] on li "Moderate (2)" at bounding box center [391, 326] width 333 height 16
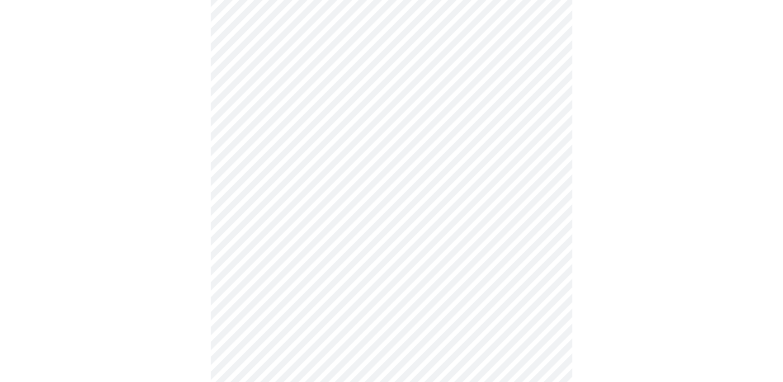
scroll to position [411, 0]
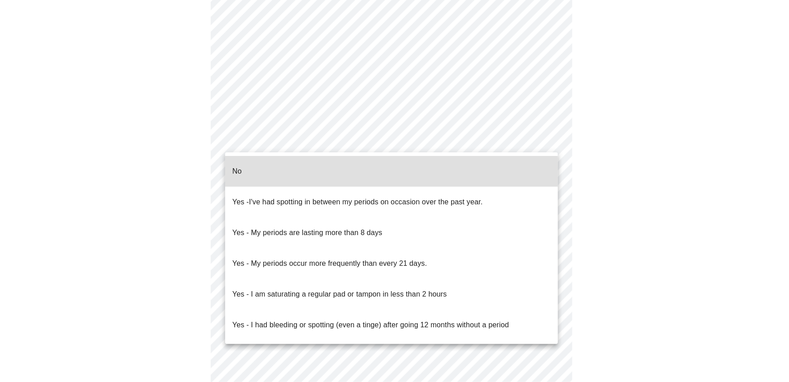
click at [454, 149] on body "MyMenopauseRx Appointments Messaging Labs Uploads Medications Community Refer a…" at bounding box center [395, 39] width 782 height 892
click at [449, 161] on li "No" at bounding box center [391, 171] width 333 height 31
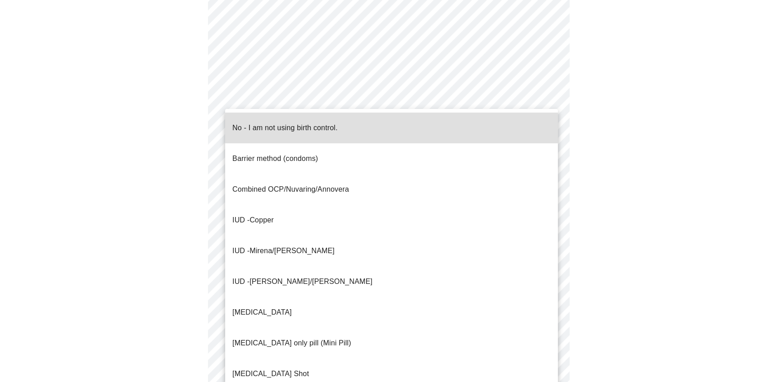
click at [473, 204] on body "MyMenopauseRx Appointments Messaging Labs Uploads Medications Community Refer a…" at bounding box center [392, 36] width 776 height 886
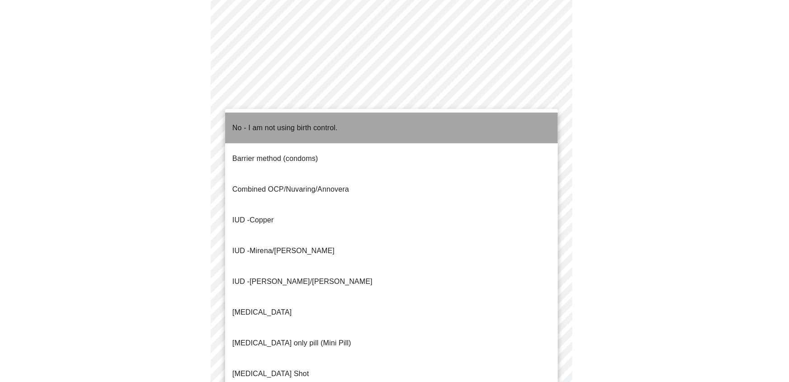
click at [450, 129] on li "No - I am not using birth control." at bounding box center [391, 128] width 333 height 31
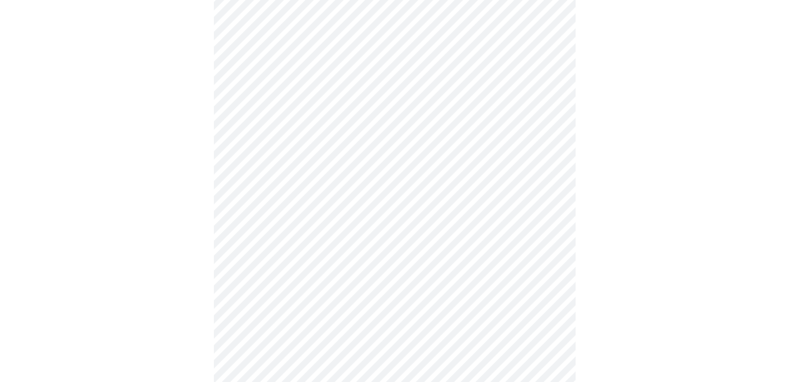
scroll to position [499, 0]
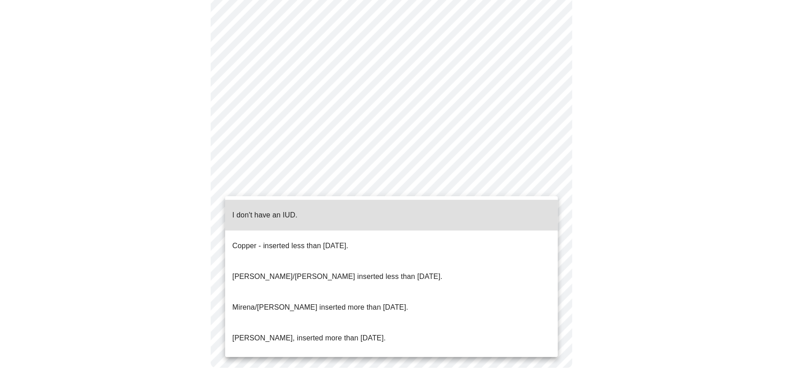
click at [429, 211] on li "I don't have an IUD." at bounding box center [391, 215] width 333 height 31
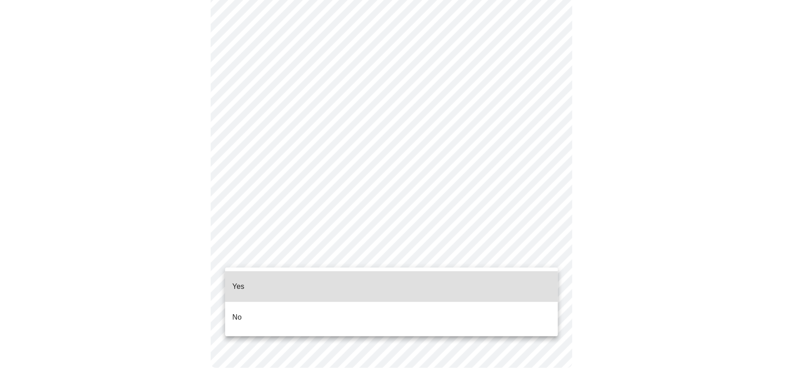
click at [397, 287] on li "Yes" at bounding box center [391, 286] width 333 height 31
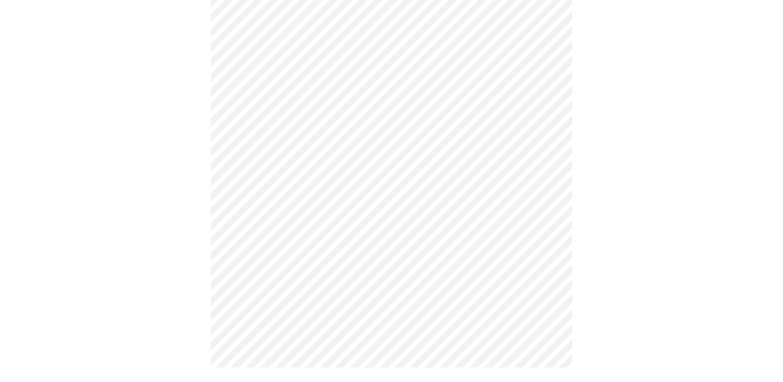
scroll to position [0, 0]
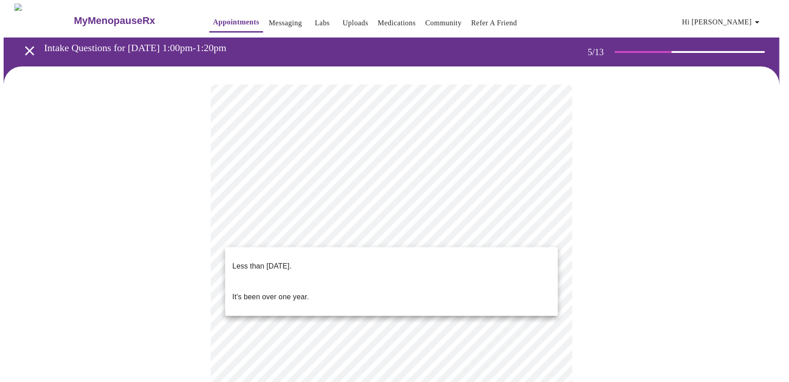
click at [511, 236] on body "MyMenopauseRx Appointments Messaging Labs Uploads Medications Community Refer a…" at bounding box center [395, 370] width 782 height 732
click at [357, 256] on li "Less than one year ago." at bounding box center [391, 266] width 333 height 31
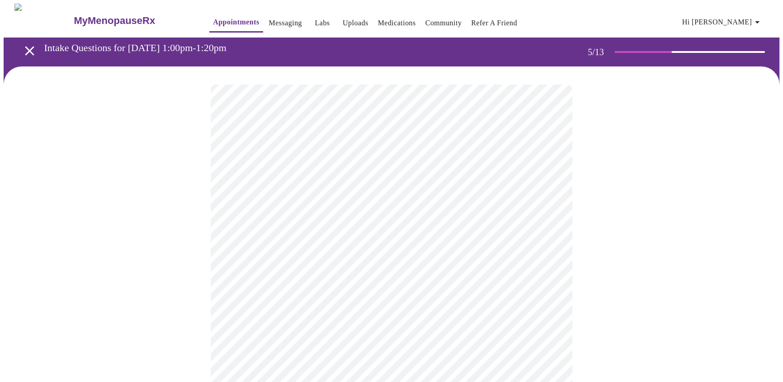
click at [515, 311] on body "MyMenopauseRx Appointments Messaging Labs Uploads Medications Community Refer a…" at bounding box center [392, 367] width 776 height 727
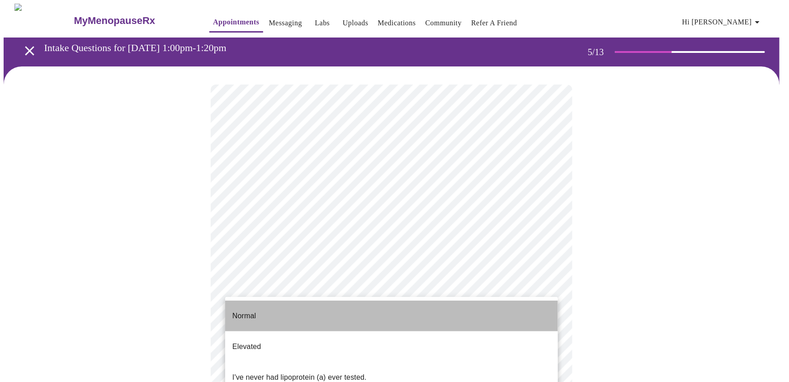
click at [449, 312] on li "Normal" at bounding box center [391, 316] width 333 height 31
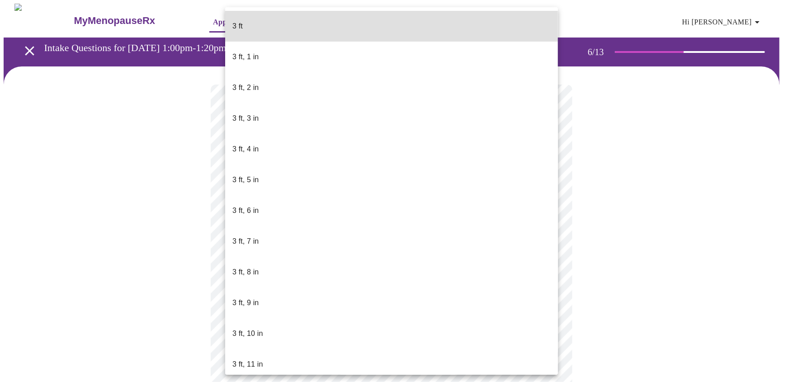
click at [369, 267] on body "MyMenopauseRx Appointments Messaging Labs Uploads Medications Community Refer a…" at bounding box center [395, 245] width 782 height 482
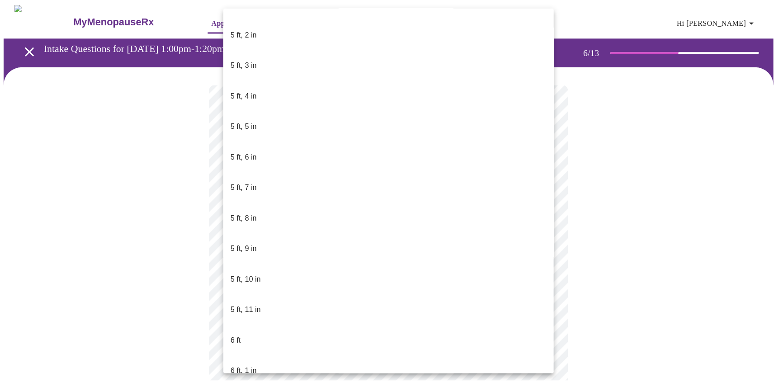
scroll to position [586, 0]
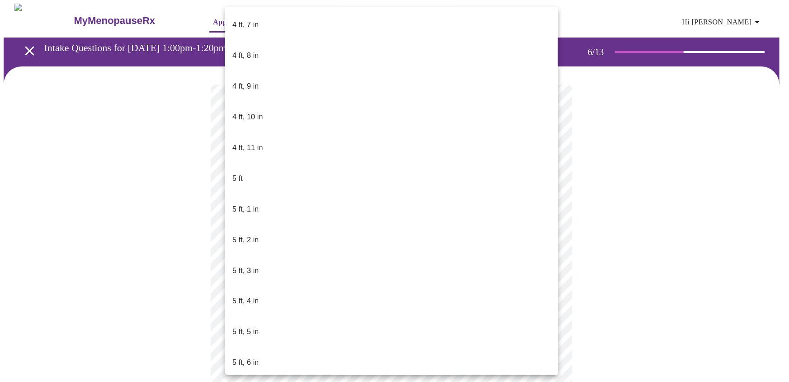
click at [330, 317] on li "5 ft, 5 in" at bounding box center [391, 332] width 333 height 31
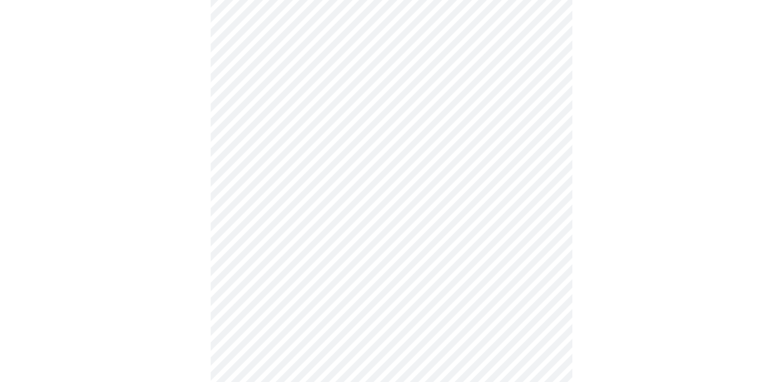
scroll to position [2261, 0]
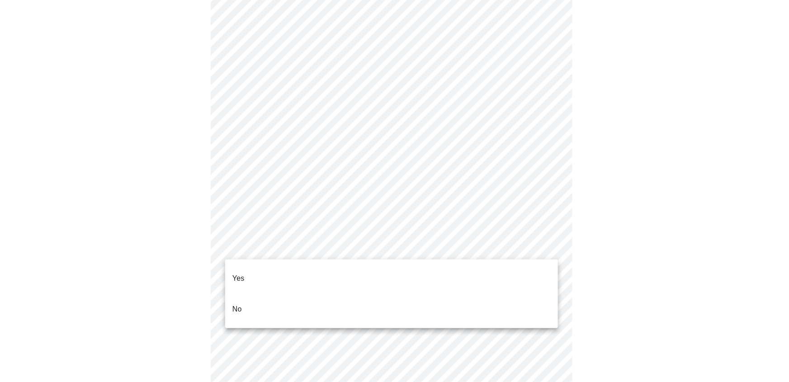
click at [298, 294] on li "No" at bounding box center [391, 309] width 333 height 31
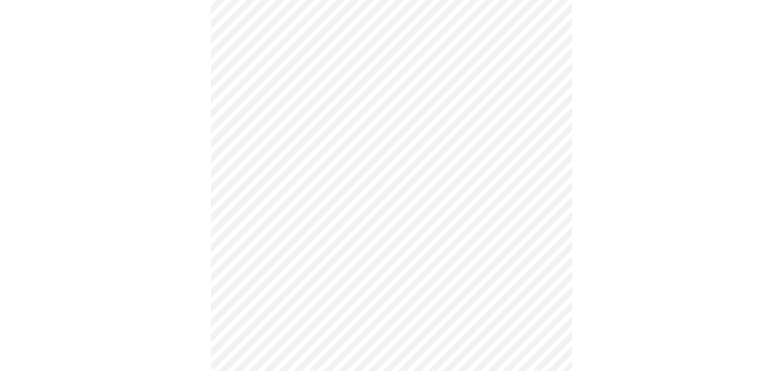
scroll to position [2450, 0]
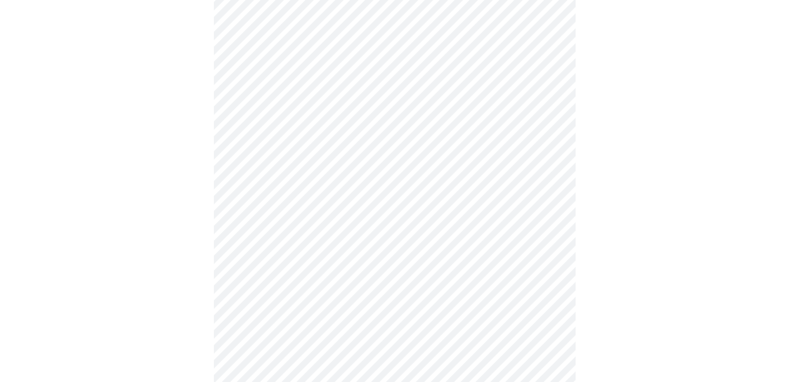
scroll to position [500, 0]
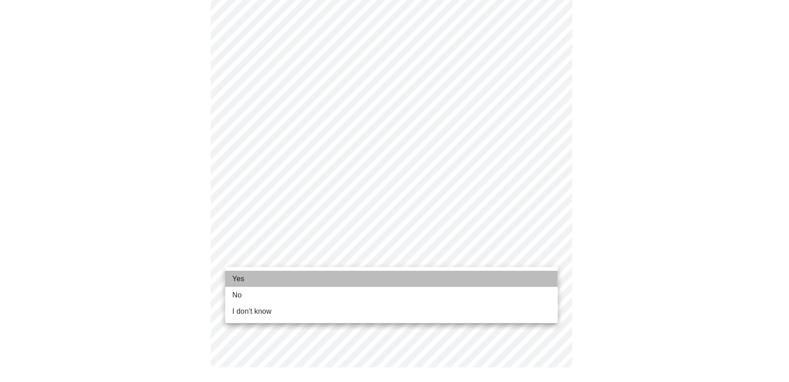
click at [402, 275] on li "Yes" at bounding box center [391, 279] width 333 height 16
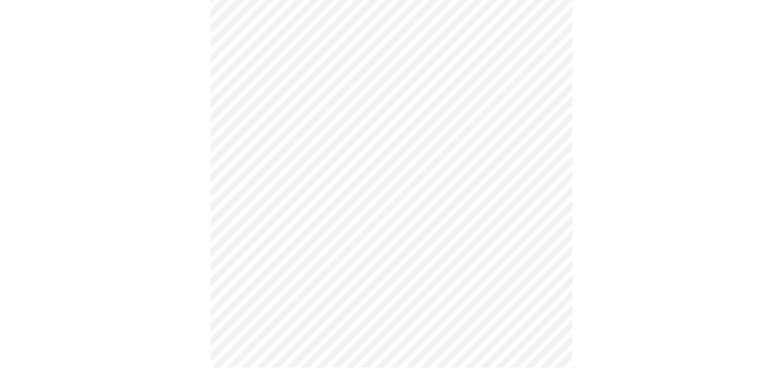
scroll to position [0, 0]
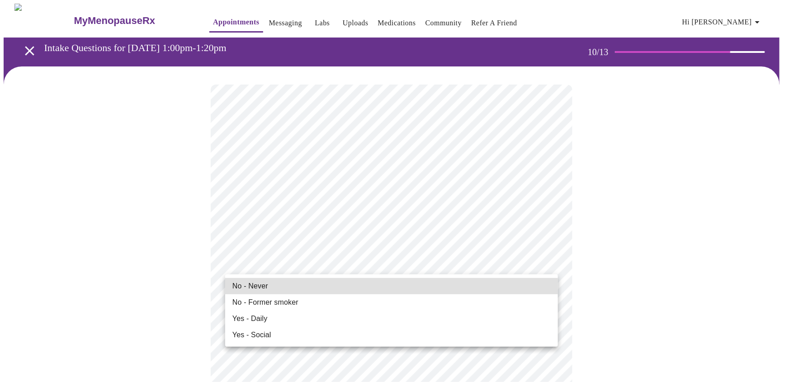
click at [400, 287] on li "No - Never" at bounding box center [391, 286] width 333 height 16
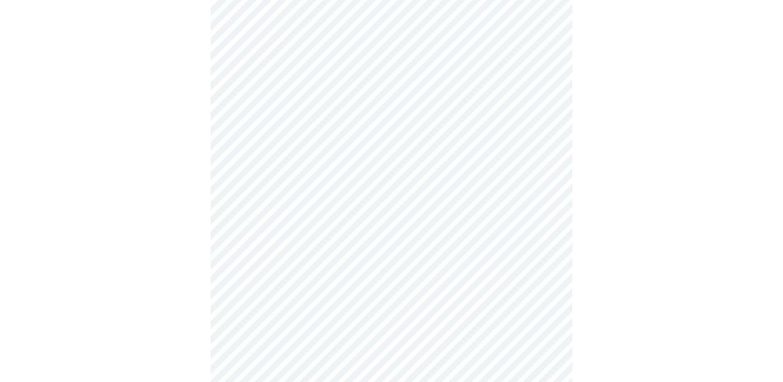
scroll to position [596, 0]
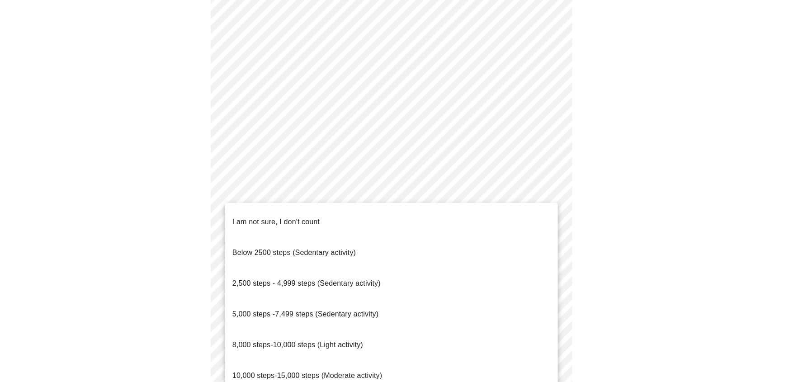
click at [444, 360] on li "10,000 steps-15,000 steps (Moderate activity)" at bounding box center [391, 375] width 333 height 31
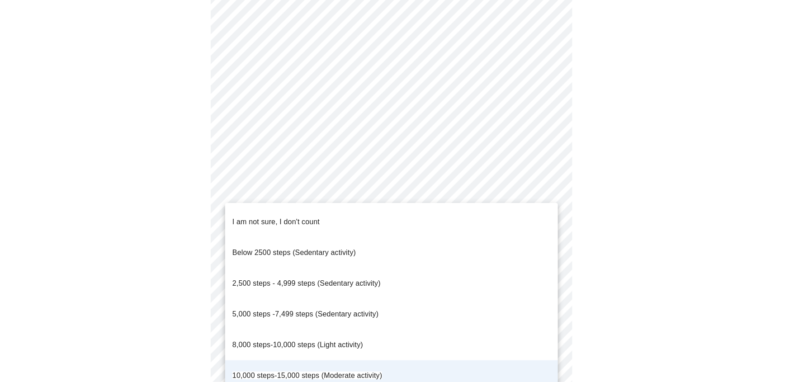
click at [470, 330] on li "8,000 steps-10,000 steps (Light activity)" at bounding box center [391, 345] width 333 height 31
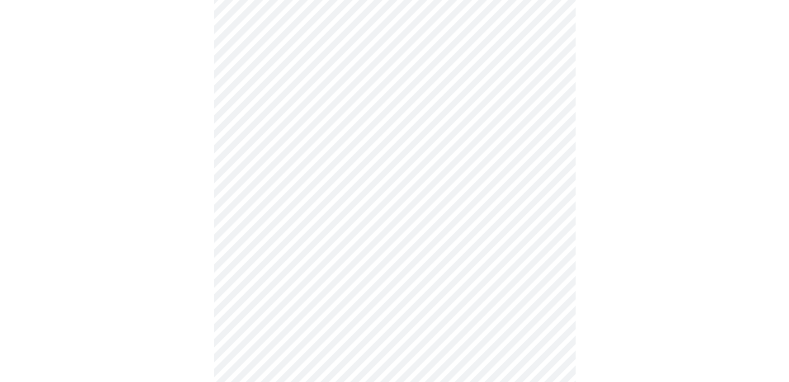
scroll to position [796, 0]
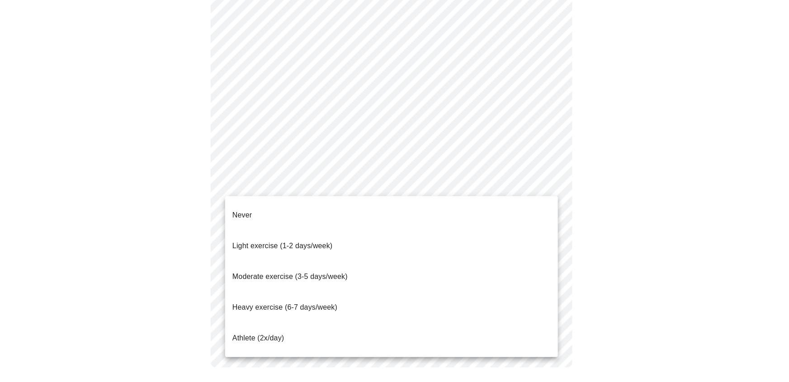
click at [345, 273] on span "Moderate exercise (3-5 days/week)" at bounding box center [289, 277] width 115 height 8
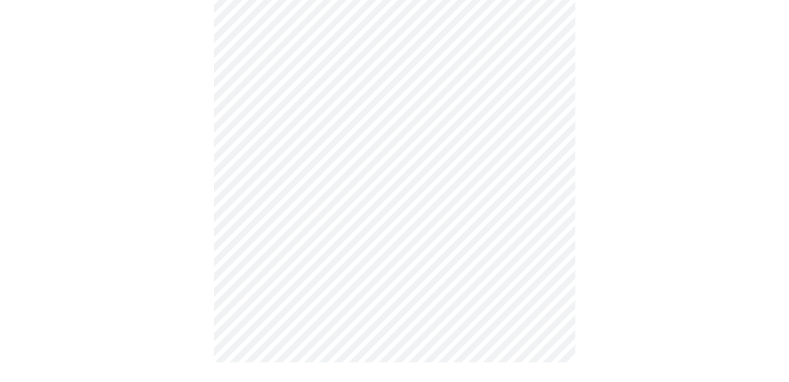
scroll to position [791, 0]
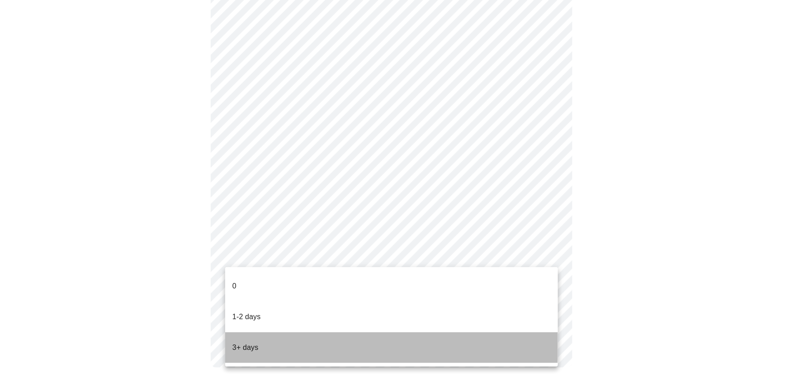
click at [324, 332] on li "3+ days" at bounding box center [391, 347] width 333 height 31
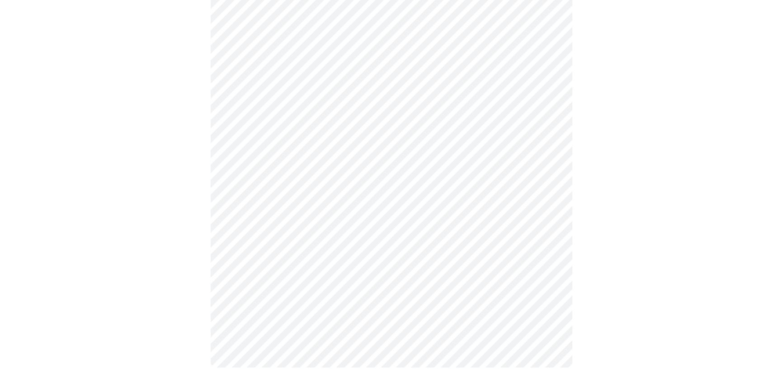
scroll to position [0, 0]
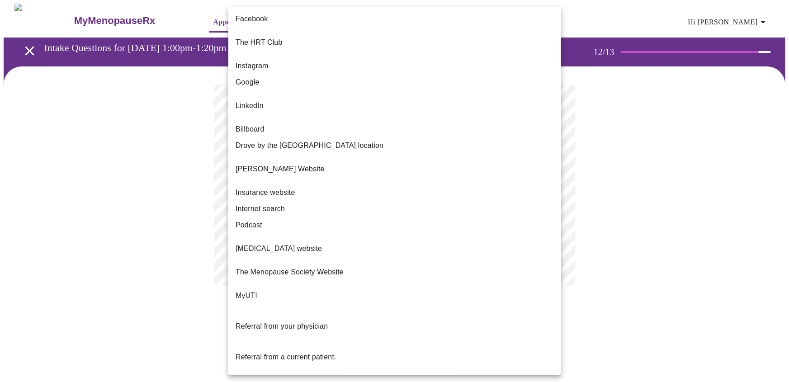
click at [468, 187] on body "MyMenopauseRx Appointments Messaging Labs Uploads Medications Community Refer a…" at bounding box center [395, 154] width 782 height 300
click at [430, 156] on li "Dr Mary Claire Haver's Website" at bounding box center [394, 169] width 333 height 31
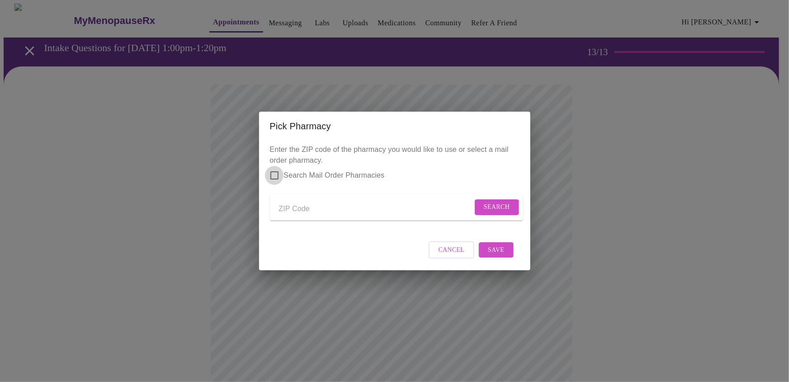
click at [278, 170] on input "Search Mail Order Pharmacies" at bounding box center [274, 175] width 19 height 19
checkbox input "true"
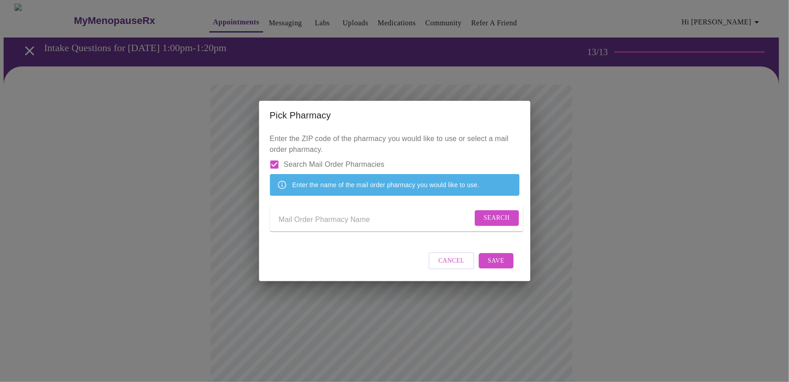
click at [339, 218] on input "Send a message to your care team" at bounding box center [376, 220] width 194 height 14
click at [485, 218] on span "Search" at bounding box center [497, 218] width 26 height 11
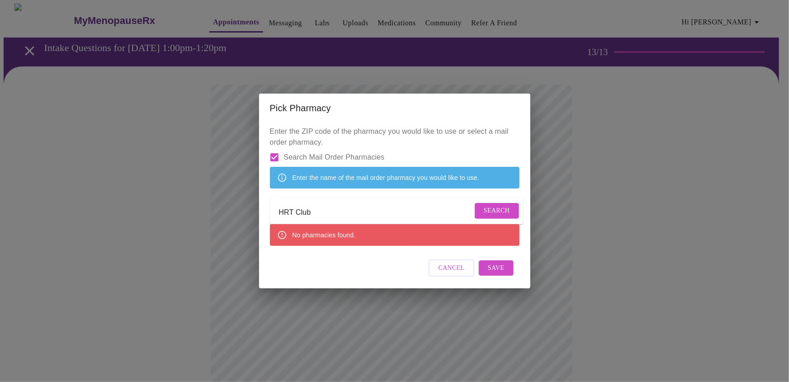
drag, startPoint x: 377, startPoint y: 215, endPoint x: 274, endPoint y: 214, distance: 103.1
click at [274, 214] on form "HRT Club Search" at bounding box center [396, 211] width 253 height 27
click at [339, 210] on input "HRT Club" at bounding box center [376, 212] width 194 height 14
click at [489, 213] on span "Search" at bounding box center [497, 210] width 26 height 11
drag, startPoint x: 321, startPoint y: 209, endPoint x: 277, endPoint y: 208, distance: 44.3
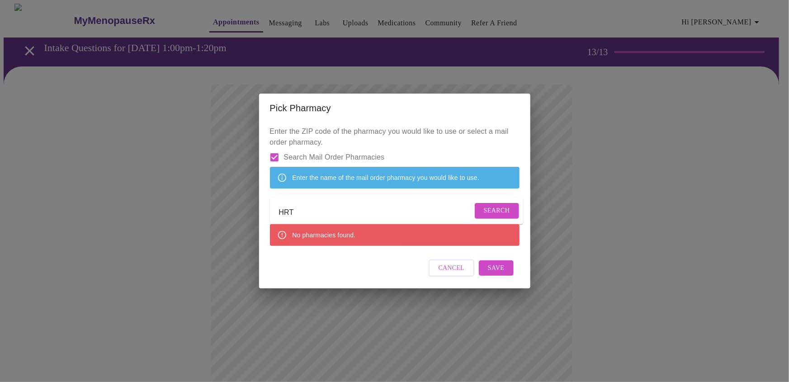
click at [277, 208] on form "HRT Search" at bounding box center [396, 211] width 253 height 27
click at [491, 212] on span "Search" at bounding box center [497, 210] width 26 height 11
click at [493, 274] on span "Save" at bounding box center [496, 268] width 16 height 11
drag, startPoint x: 340, startPoint y: 213, endPoint x: 252, endPoint y: 212, distance: 87.3
click at [252, 212] on div "Pick Pharmacy Enter the ZIP code of the pharmacy you would like to use or selec…" at bounding box center [394, 191] width 789 height 382
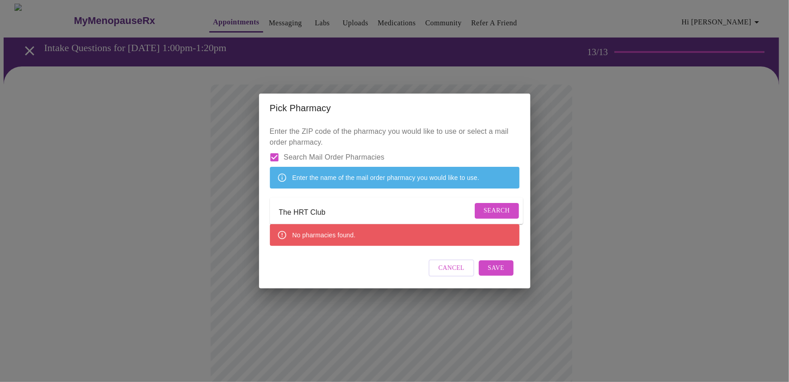
drag, startPoint x: 342, startPoint y: 223, endPoint x: 288, endPoint y: 212, distance: 55.4
click at [277, 213] on form "The HRT Club Search" at bounding box center [396, 211] width 253 height 27
drag, startPoint x: 279, startPoint y: 211, endPoint x: 368, endPoint y: 221, distance: 89.6
click at [368, 220] on input "The HRT Club" at bounding box center [376, 212] width 194 height 14
type input "Transition Pharmacy services"
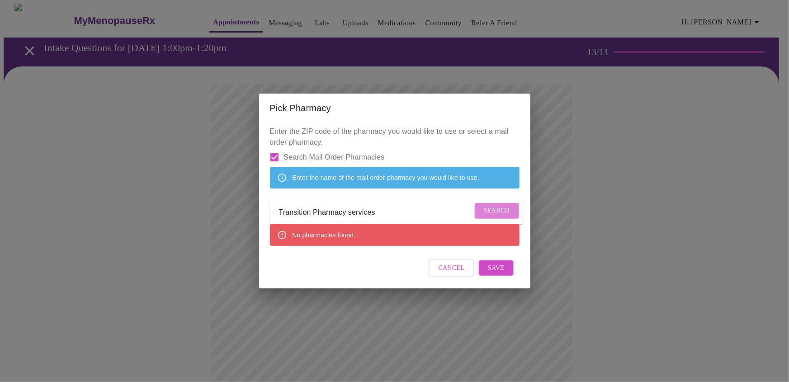
click at [496, 212] on span "Search" at bounding box center [497, 210] width 26 height 11
drag, startPoint x: 392, startPoint y: 211, endPoint x: 273, endPoint y: 203, distance: 119.6
click at [273, 203] on form "Transition Pharmacy services Search" at bounding box center [396, 211] width 253 height 27
click at [498, 210] on span "Search" at bounding box center [497, 210] width 26 height 11
click at [496, 274] on span "Save" at bounding box center [496, 267] width 16 height 11
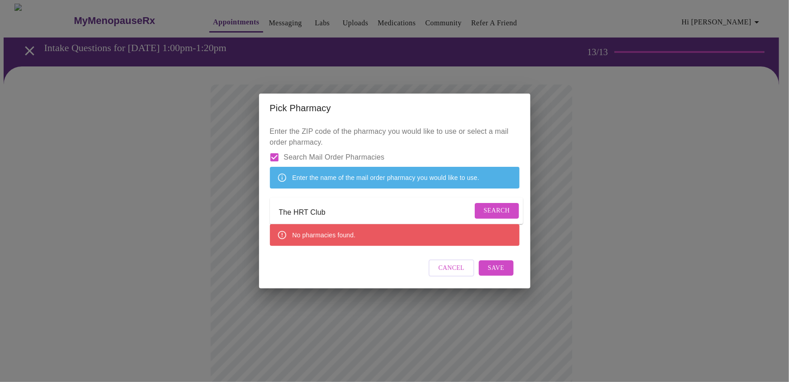
click at [346, 212] on input "The HRT Club" at bounding box center [376, 212] width 194 height 14
drag, startPoint x: 365, startPoint y: 207, endPoint x: 247, endPoint y: 205, distance: 117.6
click at [247, 204] on div "Pick Pharmacy Enter the ZIP code of the pharmacy you would like to use or selec…" at bounding box center [394, 191] width 789 height 382
drag, startPoint x: 358, startPoint y: 208, endPoint x: 236, endPoint y: 201, distance: 121.9
click at [236, 201] on div "Pick Pharmacy Enter the ZIP code of the pharmacy you would like to use or selec…" at bounding box center [394, 191] width 789 height 382
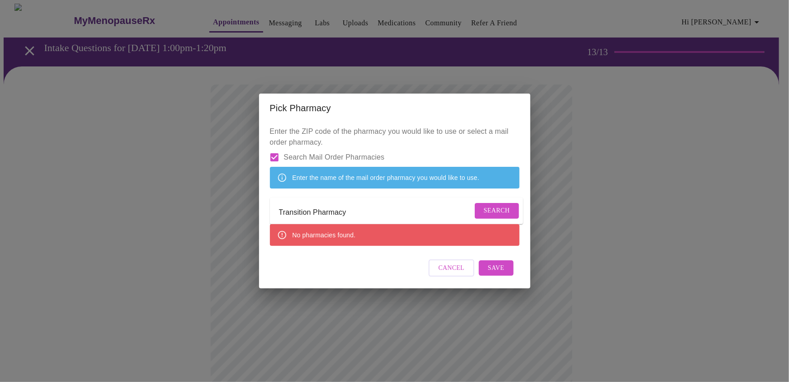
type input "Transition Pharmacy"
click at [479, 216] on button "Search" at bounding box center [497, 211] width 44 height 16
click at [461, 274] on span "Cancel" at bounding box center [452, 268] width 26 height 11
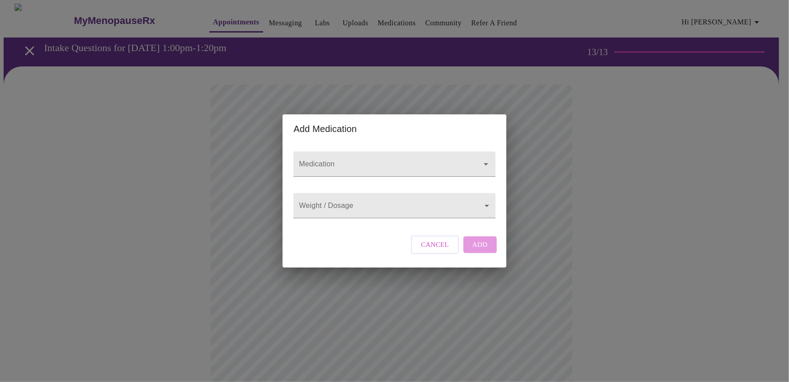
click at [581, 242] on div "Add Medication Medication Weight / Dosage ​ Cancel Add" at bounding box center [394, 191] width 789 height 382
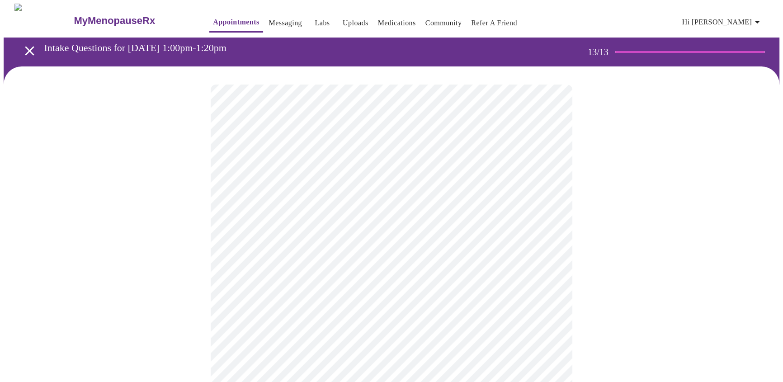
scroll to position [205, 0]
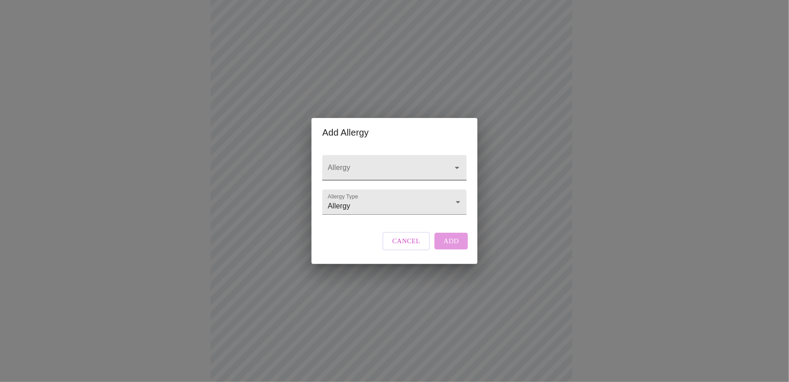
click at [386, 164] on input "Allergy" at bounding box center [381, 172] width 111 height 17
click at [382, 201] on body "MyMenopauseRx Appointments Messaging Labs Uploads Medications Community Refer a…" at bounding box center [395, 138] width 782 height 680
click at [382, 201] on li "Allergy" at bounding box center [395, 202] width 142 height 16
click at [534, 203] on div "Add Allergy Allergy Allergy Type Allergy Allergy Cancel Add" at bounding box center [394, 191] width 789 height 382
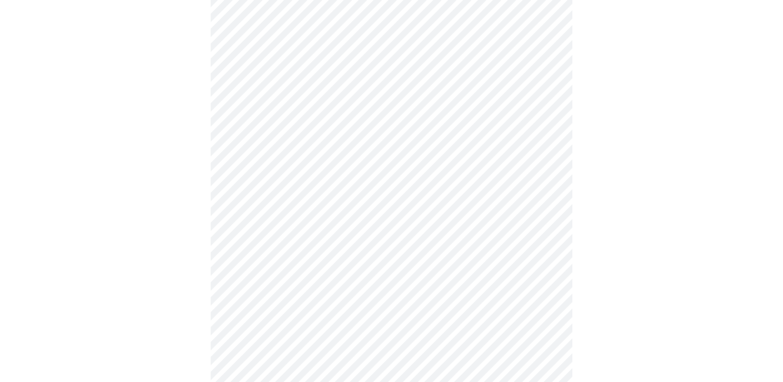
scroll to position [0, 0]
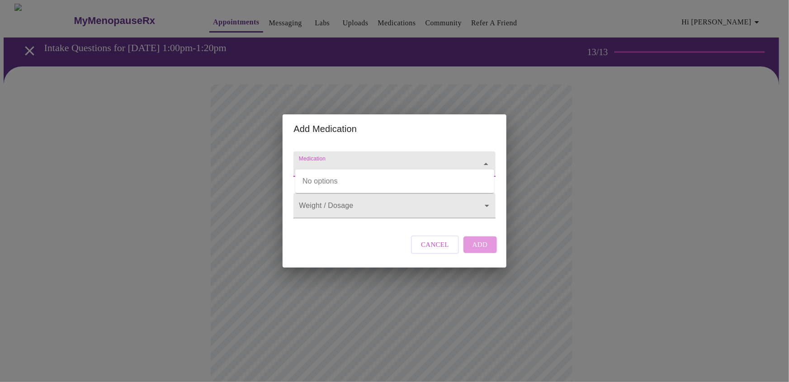
click at [378, 163] on input "Medication" at bounding box center [381, 168] width 169 height 17
type input "estradiol"
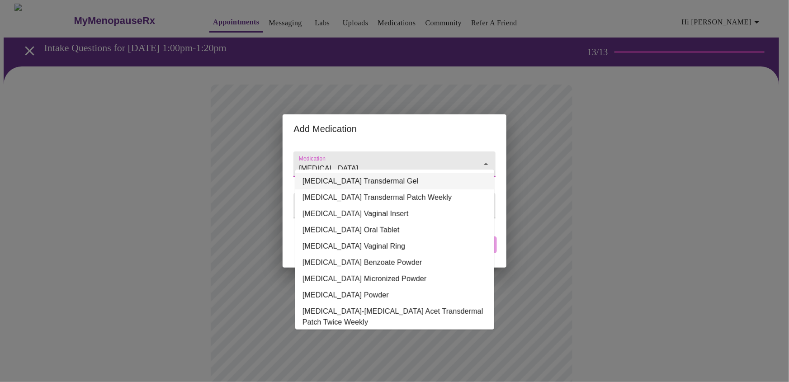
drag, startPoint x: 346, startPoint y: 153, endPoint x: 275, endPoint y: 152, distance: 70.5
click at [275, 152] on div "Add Medication Medication estradiol Weight / Dosage ​ Cancel Add" at bounding box center [394, 191] width 789 height 382
click at [682, 199] on div "Add Medication Medication Weight / Dosage ​ Cancel Add" at bounding box center [394, 191] width 789 height 382
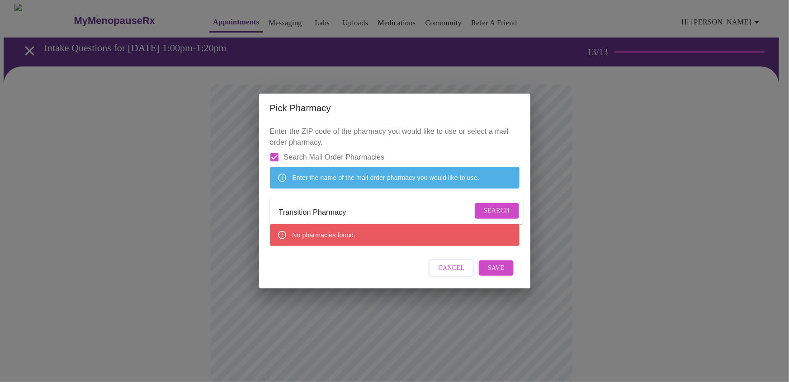
click at [273, 149] on input "Search Mail Order Pharmacies" at bounding box center [274, 157] width 19 height 19
checkbox input "false"
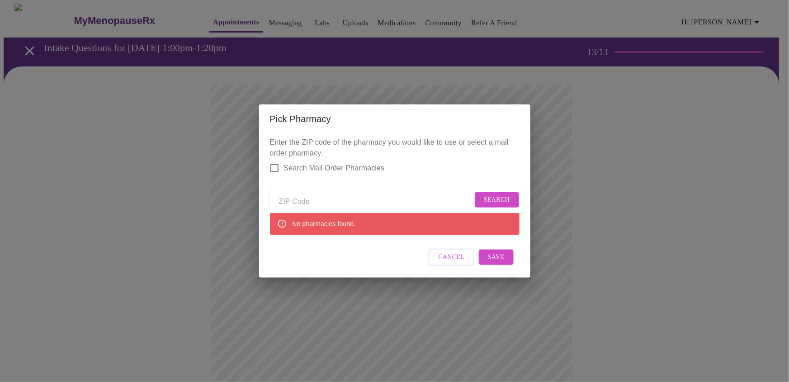
click at [306, 195] on input "Send a message to your care team" at bounding box center [376, 201] width 194 height 14
type input "19053"
click at [499, 194] on span "Search" at bounding box center [497, 199] width 26 height 11
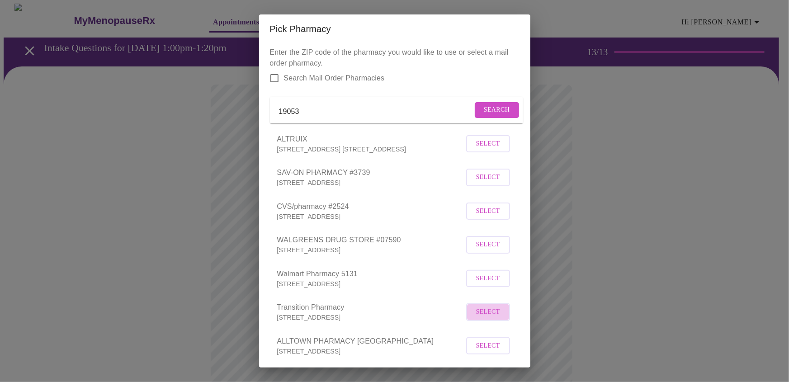
click at [478, 318] on span "Select" at bounding box center [488, 312] width 24 height 11
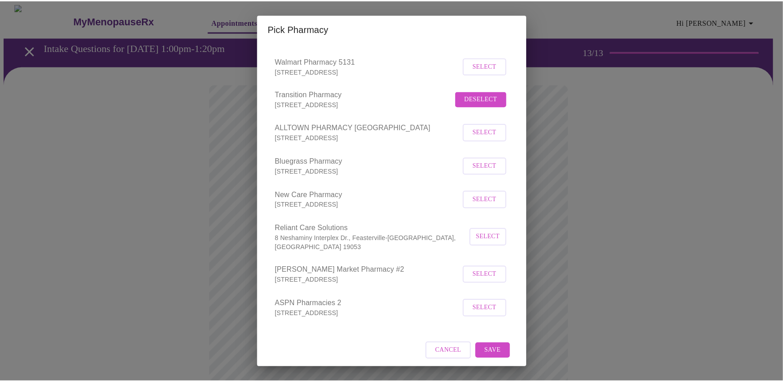
scroll to position [219, 0]
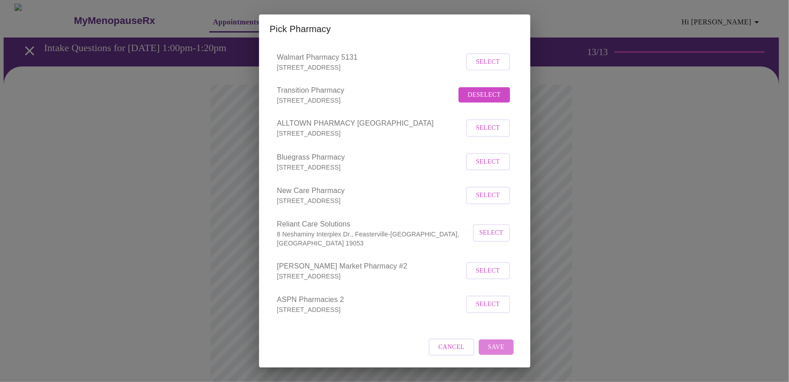
click at [493, 345] on span "Save" at bounding box center [496, 347] width 16 height 11
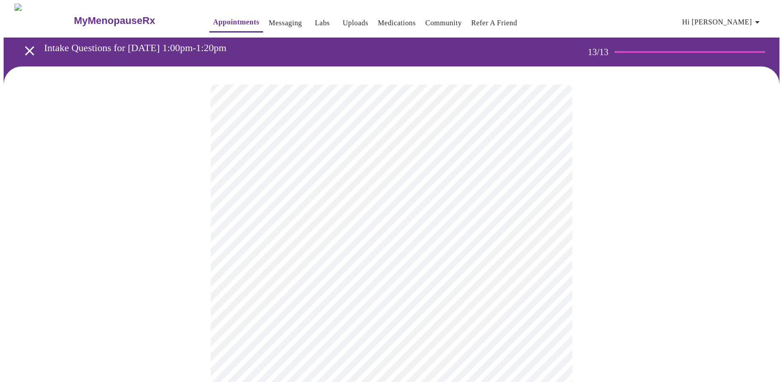
scroll to position [205, 0]
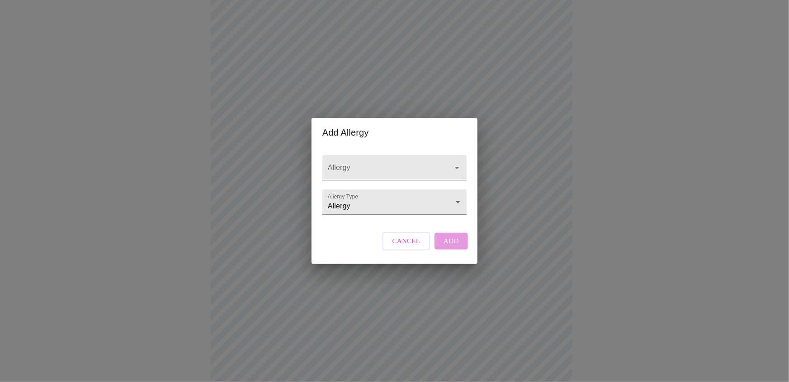
click at [386, 166] on input "Allergy" at bounding box center [381, 172] width 111 height 17
type input "Codeine"
click at [345, 229] on div "Allergy Allergy Type Allergy Allergy Cancel Add" at bounding box center [394, 205] width 151 height 117
click at [378, 164] on input "Allergy" at bounding box center [381, 172] width 111 height 17
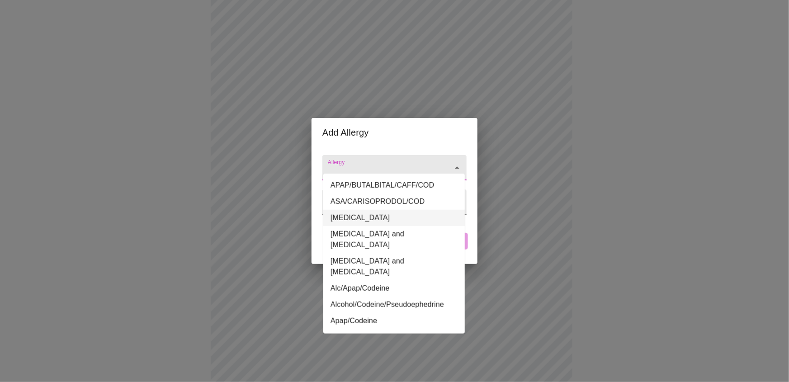
click at [413, 218] on li "Codeine" at bounding box center [394, 218] width 142 height 16
type input "Codeine"
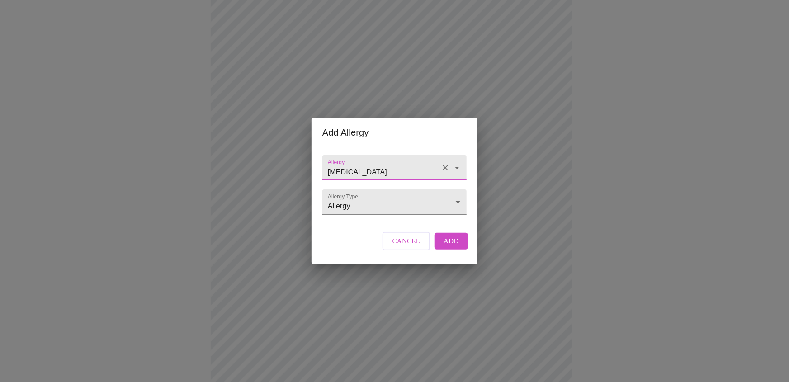
click at [449, 247] on span "Add" at bounding box center [451, 241] width 15 height 12
click at [380, 165] on input "Allergy" at bounding box center [381, 172] width 111 height 17
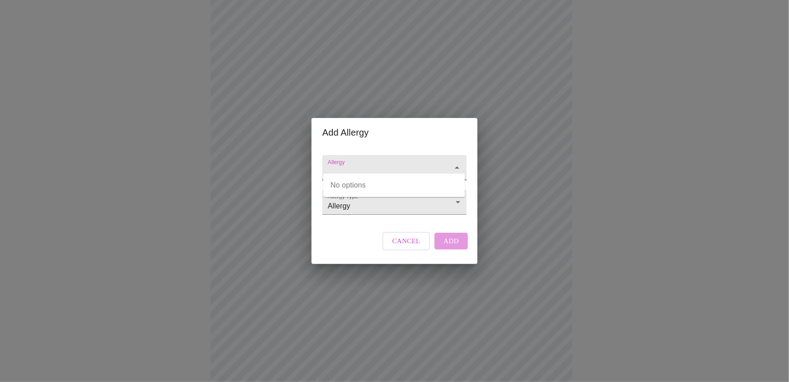
click at [455, 166] on icon "Close" at bounding box center [457, 167] width 5 height 2
click at [454, 162] on icon "Open" at bounding box center [457, 167] width 11 height 11
click at [453, 208] on body "MyMenopauseRx Appointments Messaging Labs Uploads Medications Community Refer a…" at bounding box center [395, 128] width 782 height 661
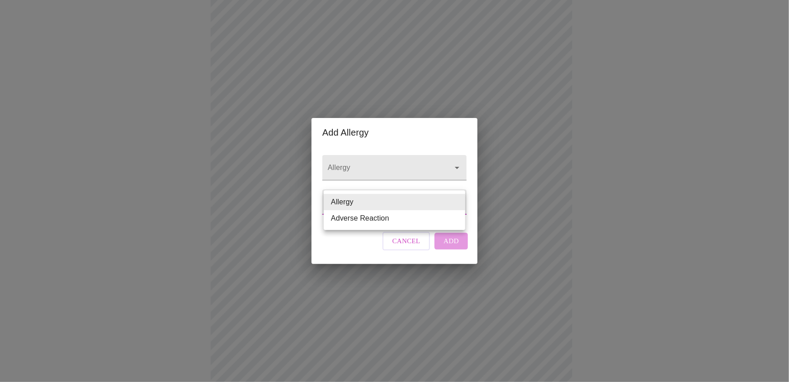
click at [453, 208] on li "Allergy" at bounding box center [395, 202] width 142 height 16
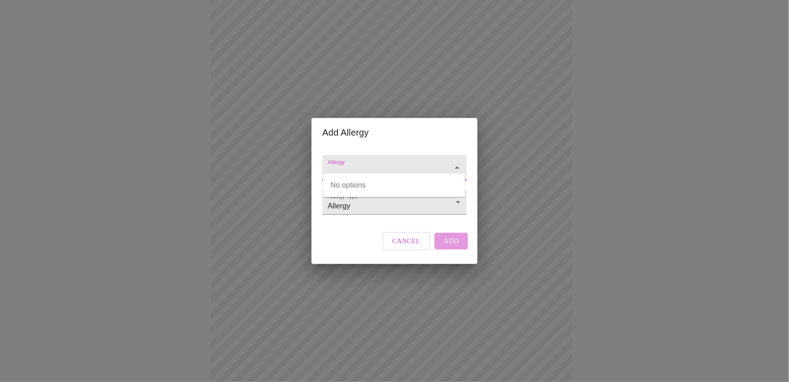
click at [371, 164] on input "Allergy" at bounding box center [381, 172] width 111 height 17
type input "sulfa"
click at [380, 218] on div "Allergy Allergy Type Allergy Allergy" at bounding box center [394, 182] width 151 height 71
click at [418, 164] on input "Allergy" at bounding box center [381, 172] width 111 height 17
click at [339, 227] on div "Allergy Allergy Type Allergy Allergy Cancel Add" at bounding box center [394, 205] width 151 height 117
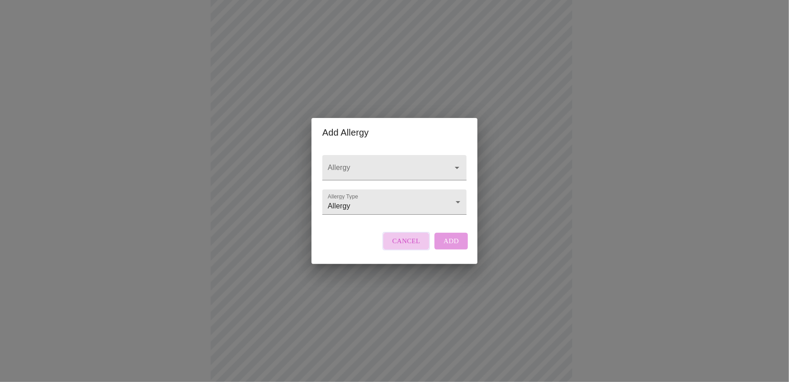
click at [411, 242] on button "Cancel" at bounding box center [407, 241] width 48 height 18
click at [336, 203] on body "MyMenopauseRx Appointments Messaging Labs Uploads Medications Community Refer a…" at bounding box center [395, 128] width 782 height 661
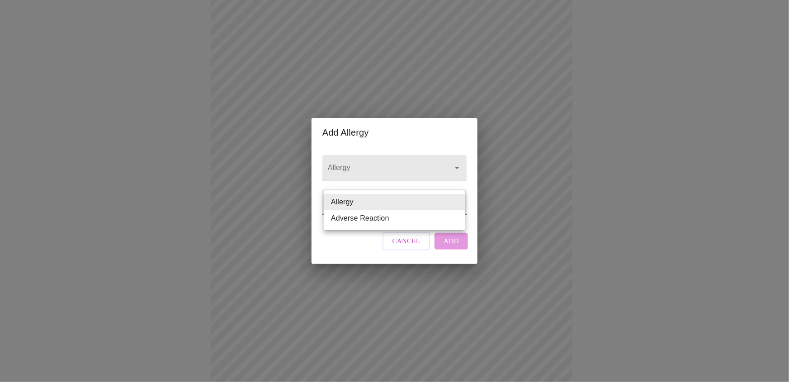
click at [336, 203] on li "Allergy" at bounding box center [395, 202] width 142 height 16
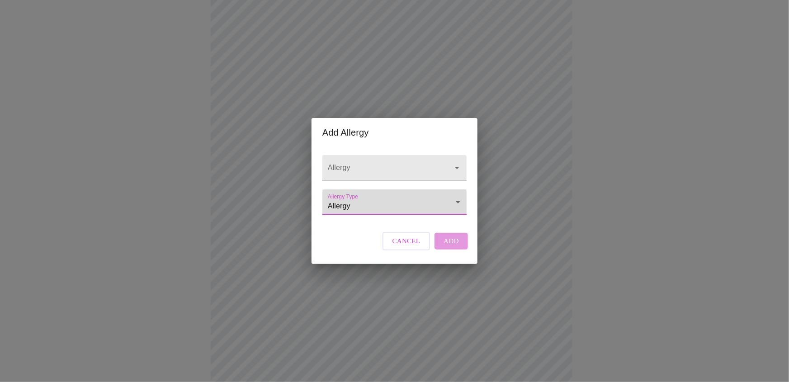
click at [346, 155] on div at bounding box center [394, 167] width 144 height 25
click at [458, 162] on icon "Open" at bounding box center [457, 167] width 11 height 11
click at [401, 247] on span "Cancel" at bounding box center [406, 241] width 28 height 12
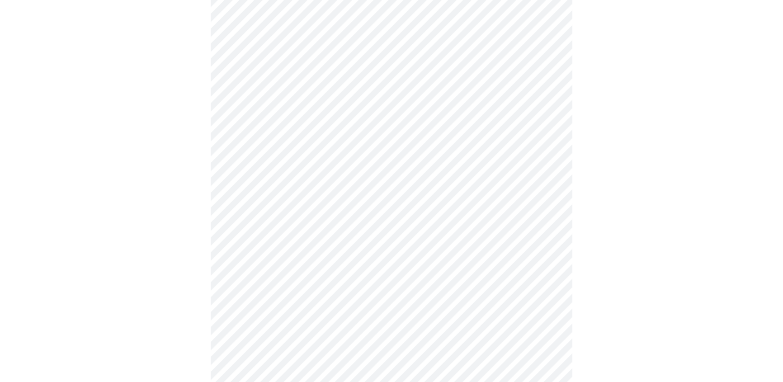
scroll to position [279, 0]
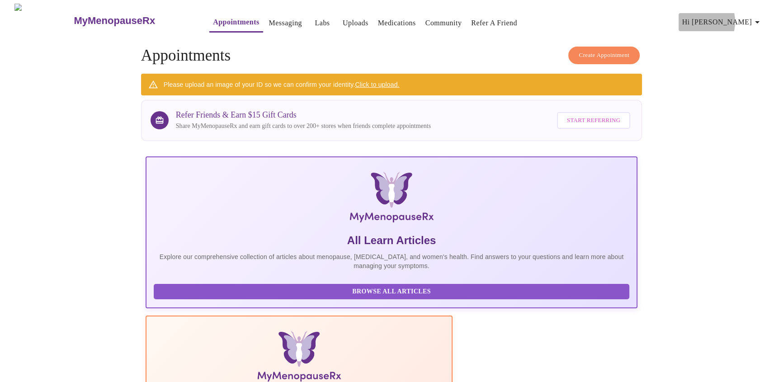
click at [731, 18] on span "Hi [PERSON_NAME]" at bounding box center [722, 22] width 80 height 13
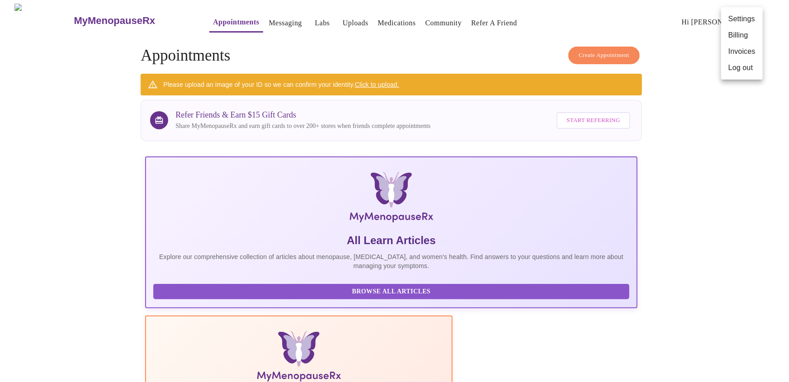
click at [257, 18] on div at bounding box center [394, 191] width 789 height 382
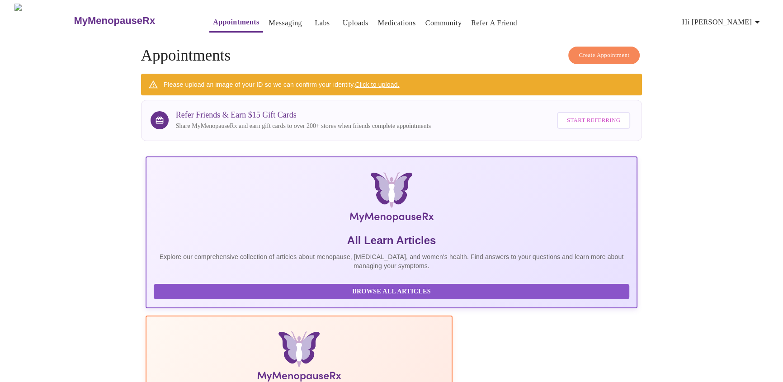
click at [271, 21] on link "Messaging" at bounding box center [285, 23] width 33 height 13
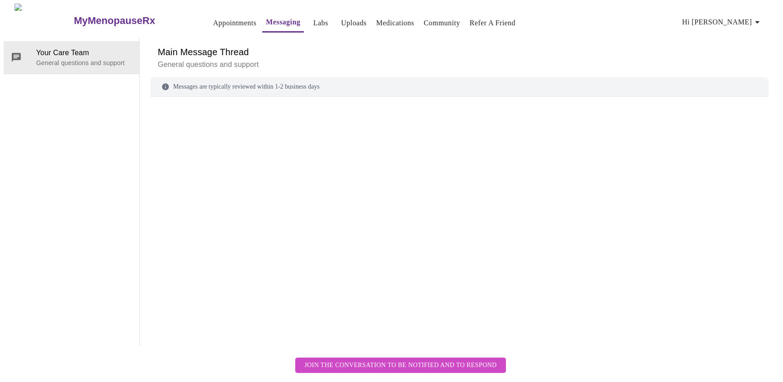
scroll to position [34, 0]
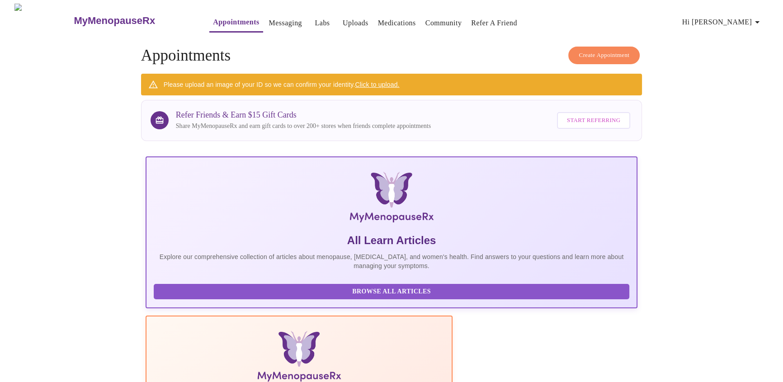
click at [213, 18] on link "Appointments" at bounding box center [236, 22] width 46 height 13
click at [368, 81] on link "Click to upload." at bounding box center [377, 84] width 44 height 7
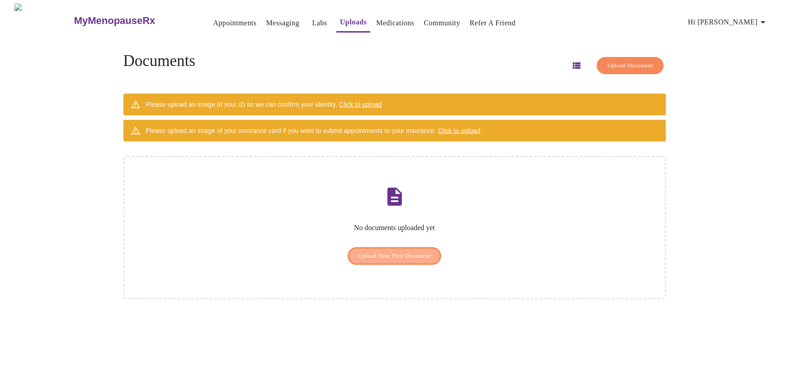
click at [372, 251] on span "Upload Your First Document" at bounding box center [394, 256] width 73 height 10
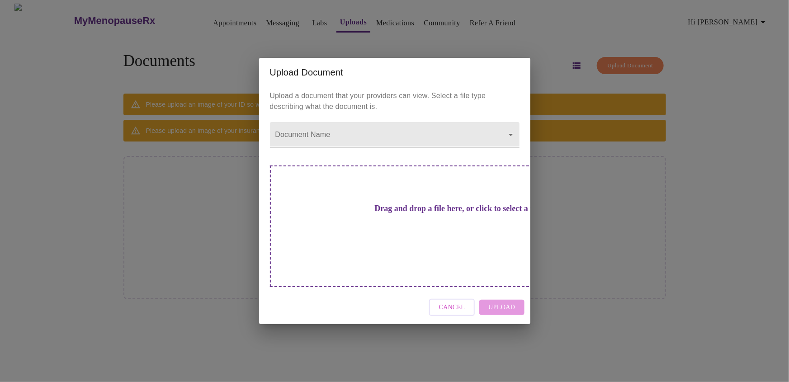
click at [457, 146] on body "MyMenopauseRx Appointments Messaging Labs Uploads Medications Community Refer a…" at bounding box center [395, 195] width 782 height 382
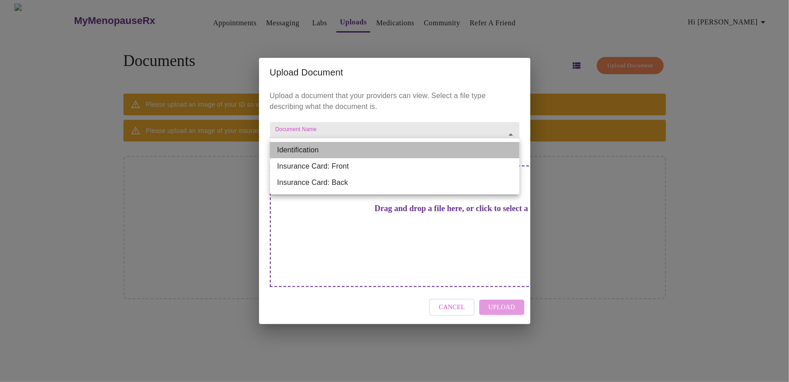
click at [457, 146] on li "Identification" at bounding box center [395, 150] width 250 height 16
type input "Identification"
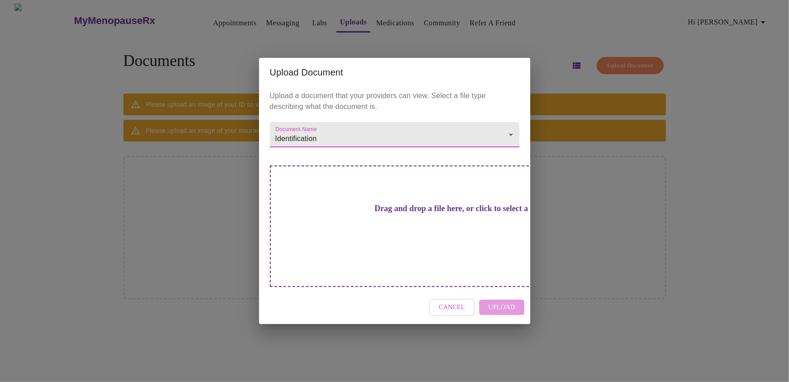
click at [586, 188] on div "Upload Document Upload a document that your providers can view. Select a file t…" at bounding box center [394, 191] width 789 height 382
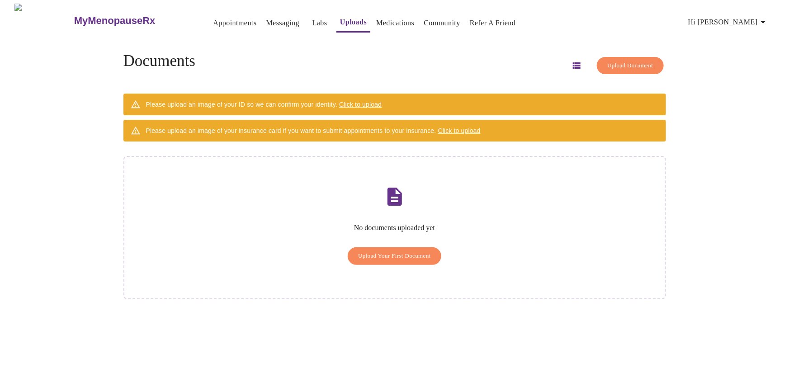
click at [375, 102] on span "Click to upload" at bounding box center [360, 104] width 43 height 7
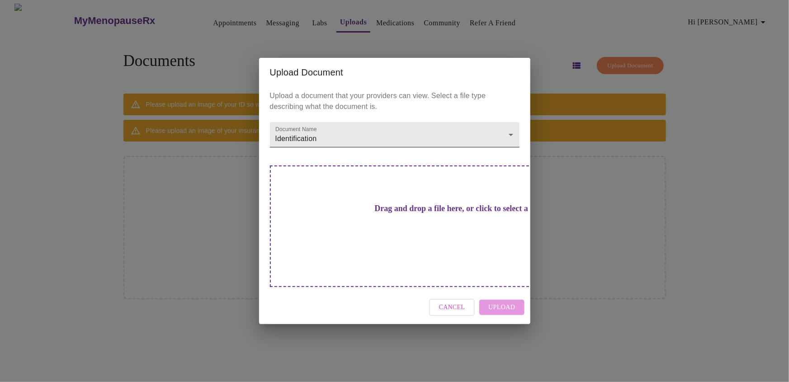
click at [383, 153] on body "MyMenopauseRx Appointments Messaging Labs Uploads Medications Community Refer a…" at bounding box center [395, 195] width 782 height 382
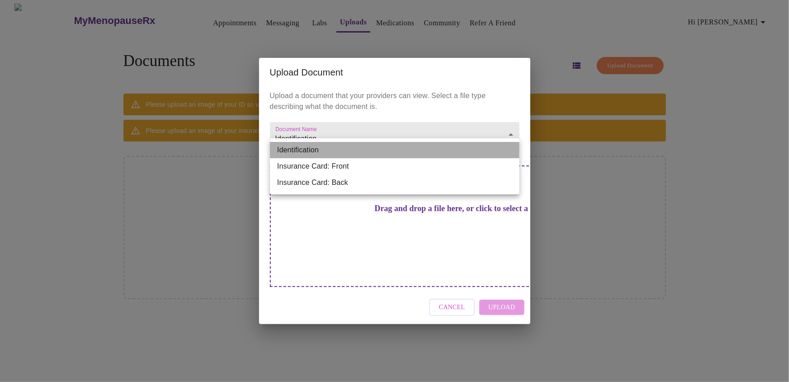
click at [383, 153] on li "Identification" at bounding box center [395, 150] width 250 height 16
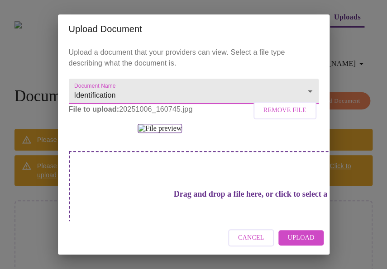
click at [294, 242] on span "Upload" at bounding box center [300, 237] width 27 height 11
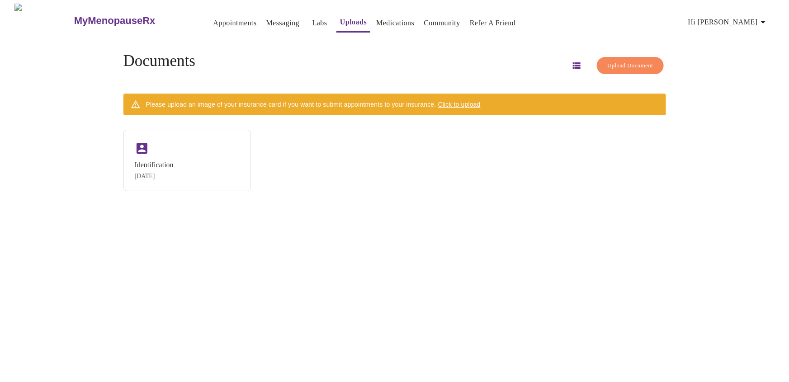
click at [627, 64] on span "Upload Document" at bounding box center [630, 66] width 46 height 10
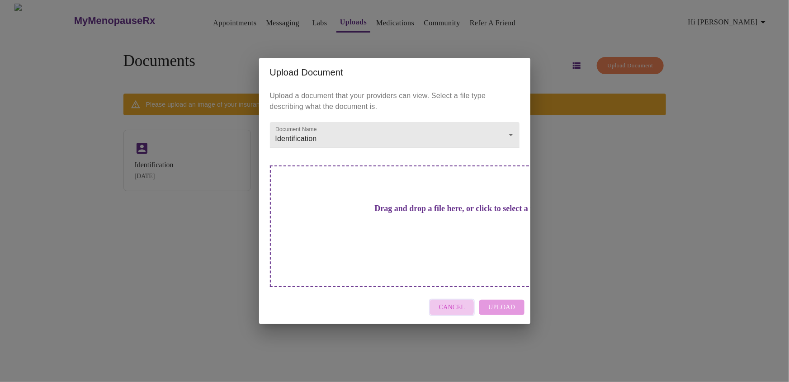
click at [447, 302] on span "Cancel" at bounding box center [452, 307] width 26 height 11
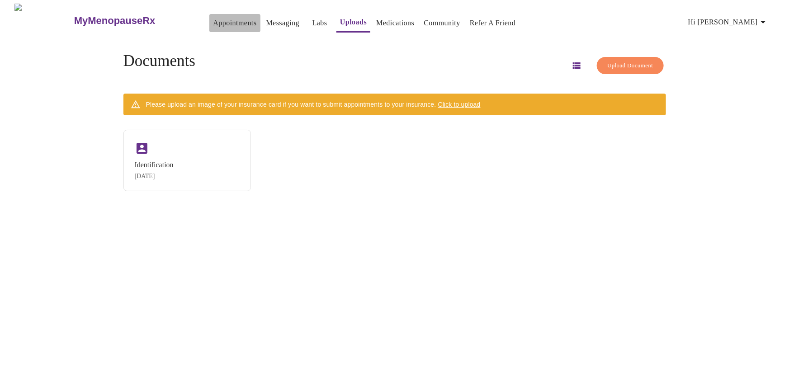
click at [213, 23] on link "Appointments" at bounding box center [234, 23] width 43 height 13
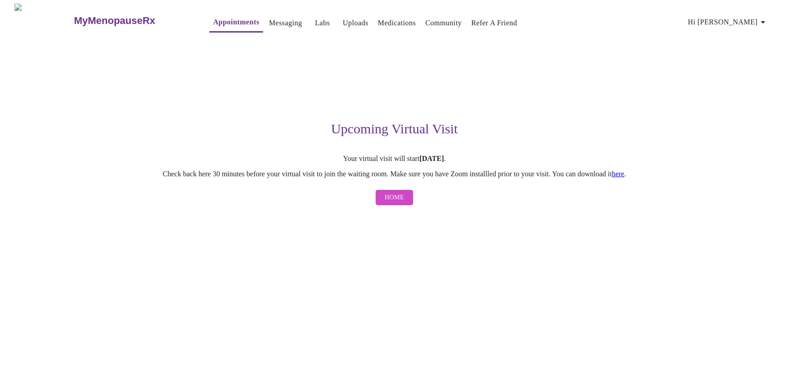
click at [625, 173] on link "here" at bounding box center [618, 174] width 13 height 8
click at [405, 203] on button "Home" at bounding box center [395, 198] width 38 height 16
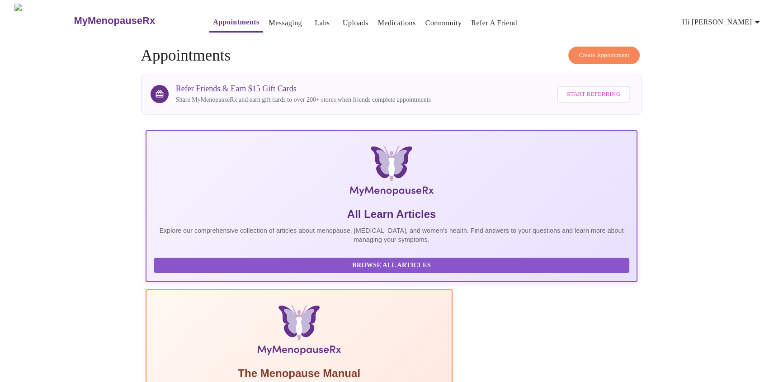
scroll to position [113, 0]
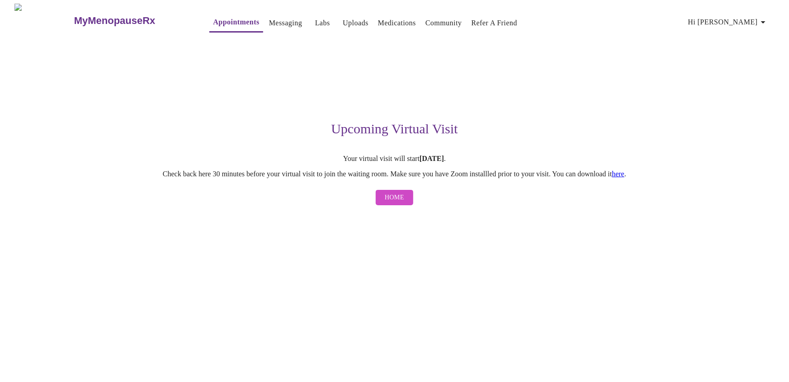
click at [396, 198] on span "Home" at bounding box center [394, 197] width 19 height 11
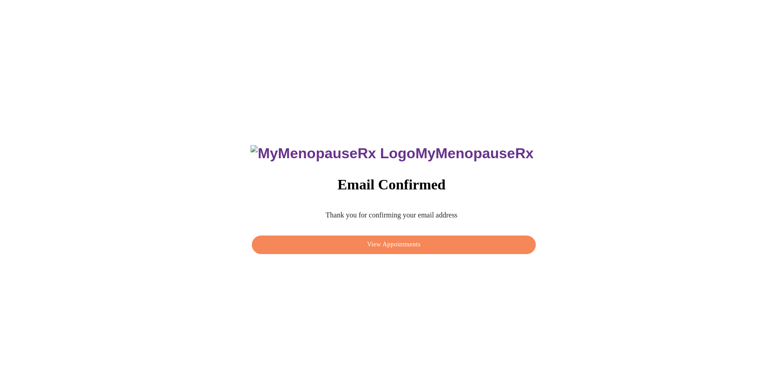
click at [381, 242] on span "View Appointments" at bounding box center [393, 244] width 263 height 11
